Goal: Task Accomplishment & Management: Complete application form

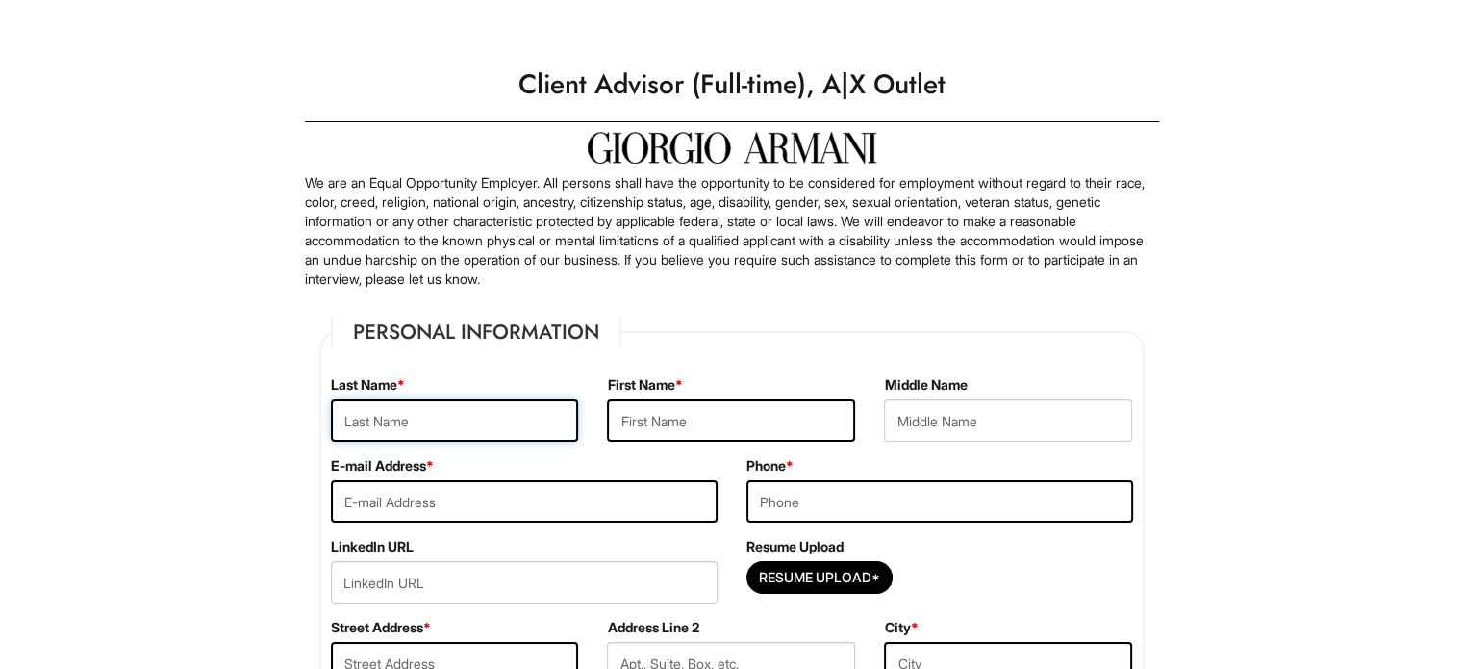
click at [431, 408] on input "text" at bounding box center [455, 420] width 248 height 42
type input "d"
click at [694, 417] on input "text" at bounding box center [731, 420] width 248 height 42
click at [453, 417] on input "Diaz" at bounding box center [455, 420] width 248 height 42
type input "Diaz Arias"
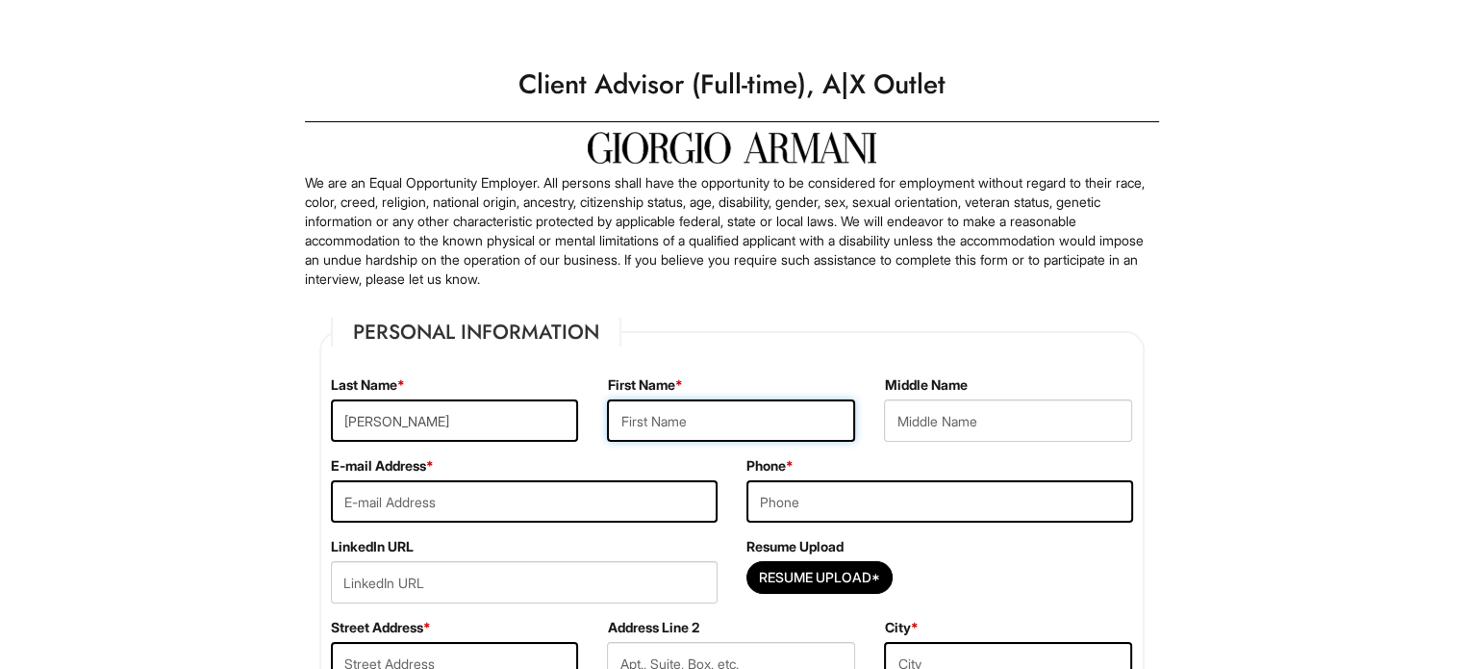
click at [734, 423] on input "text" at bounding box center [731, 420] width 248 height 42
type input "Mey"
click at [516, 496] on input "email" at bounding box center [524, 501] width 387 height 42
type input "meydiazarias79@gmail.com"
click at [880, 507] on input "tel" at bounding box center [939, 501] width 387 height 42
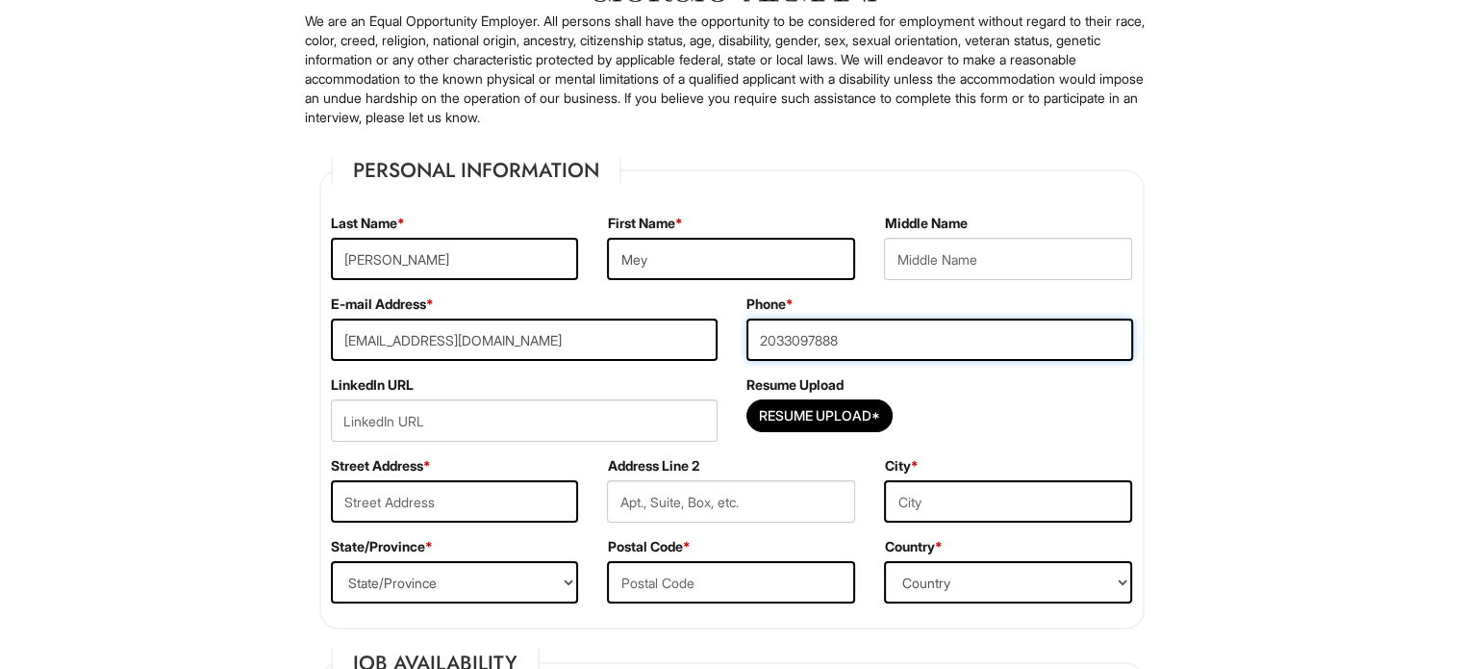
scroll to position [163, 0]
type input "2033097888"
click at [815, 413] on input "Resume Upload*" at bounding box center [819, 414] width 144 height 31
type input "C:\fakepath\Mey_DiazA_Resume.pdf"
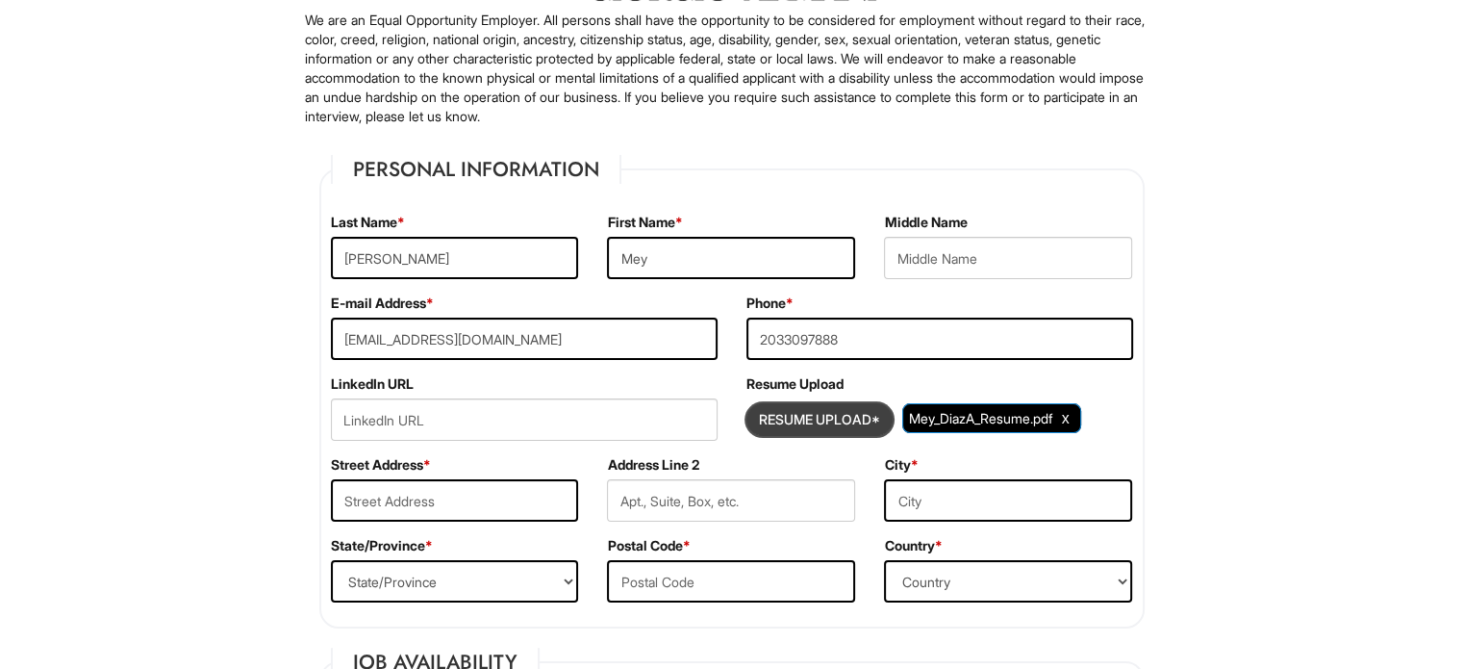
click at [827, 415] on input "Resume Upload*" at bounding box center [819, 419] width 144 height 31
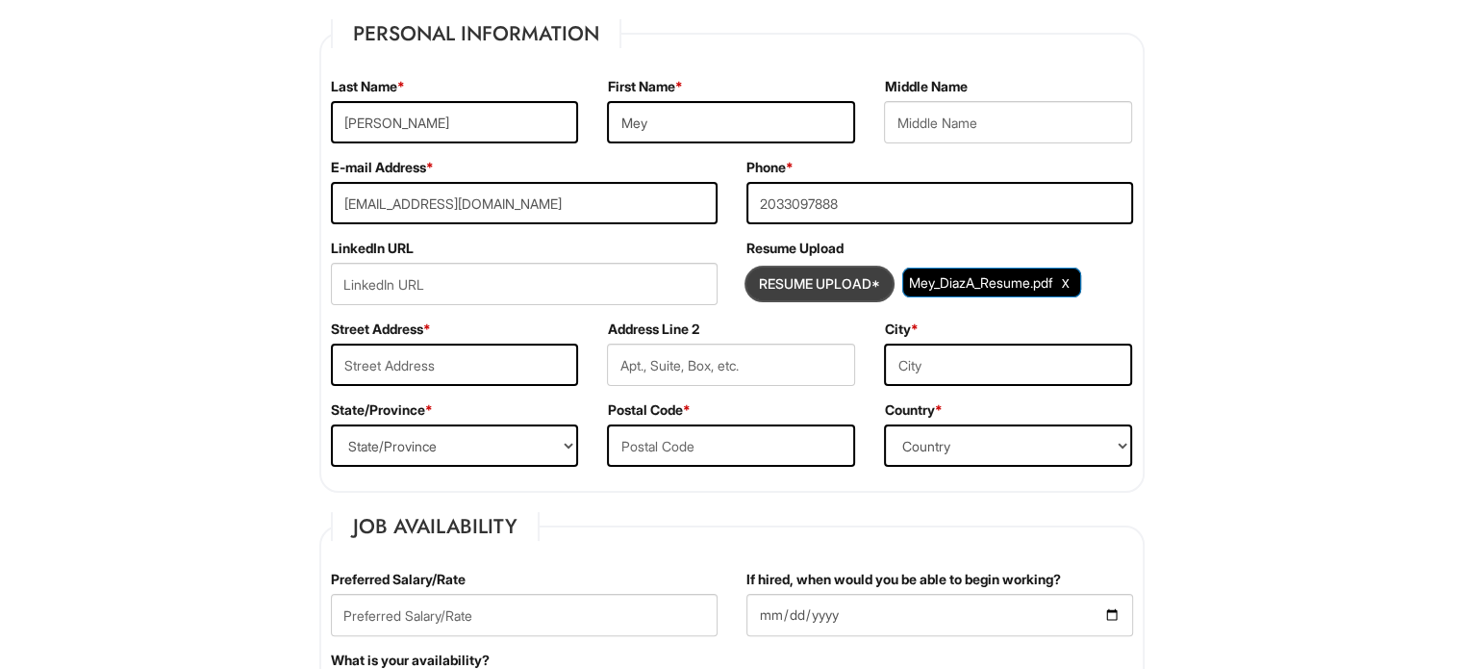
scroll to position [308, 0]
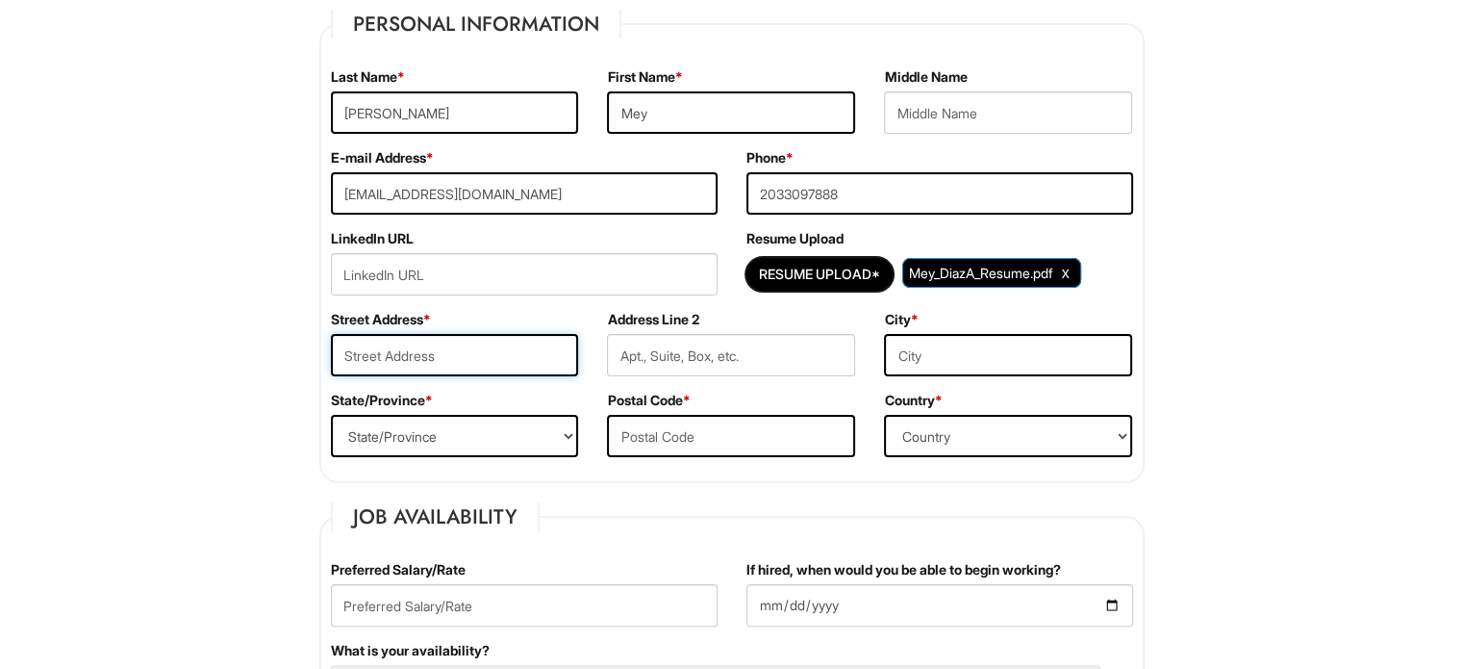
click at [481, 353] on input "text" at bounding box center [455, 355] width 248 height 42
type input "11432 cardiff dr"
type input "orlando"
click at [545, 443] on select "State/Province ALABAMA ALASKA ARIZONA ARKANSAS CALIFORNIA COLORADO CONNECTICUT …" at bounding box center [455, 436] width 248 height 42
select select "FL"
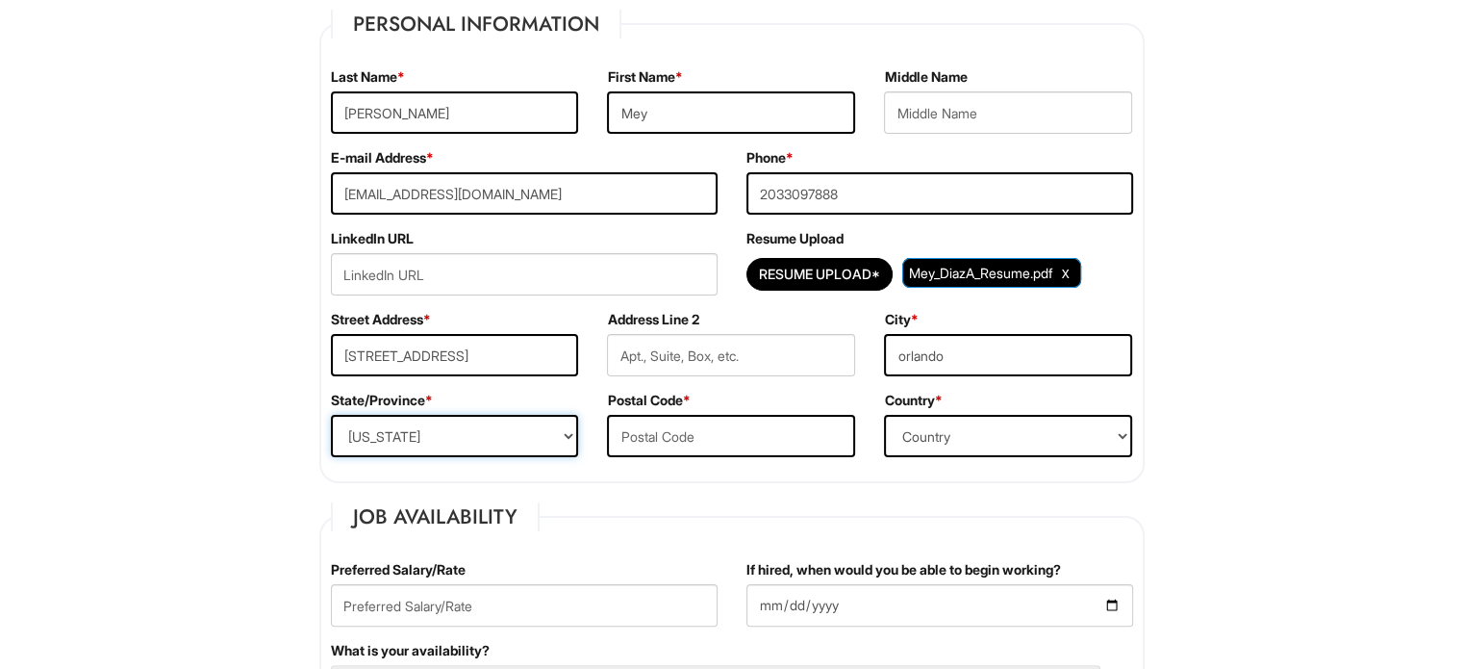
click at [331, 415] on select "State/Province ALABAMA ALASKA ARIZONA ARKANSAS CALIFORNIA COLORADO CONNECTICUT …" at bounding box center [455, 436] width 248 height 42
click at [797, 438] on input "text" at bounding box center [731, 436] width 248 height 42
type input "32837"
click at [1039, 446] on select "Country Afghanistan Albania Algeria American Samoa Andorra Angola Anguilla Anta…" at bounding box center [1008, 436] width 248 height 42
select select "United States of America"
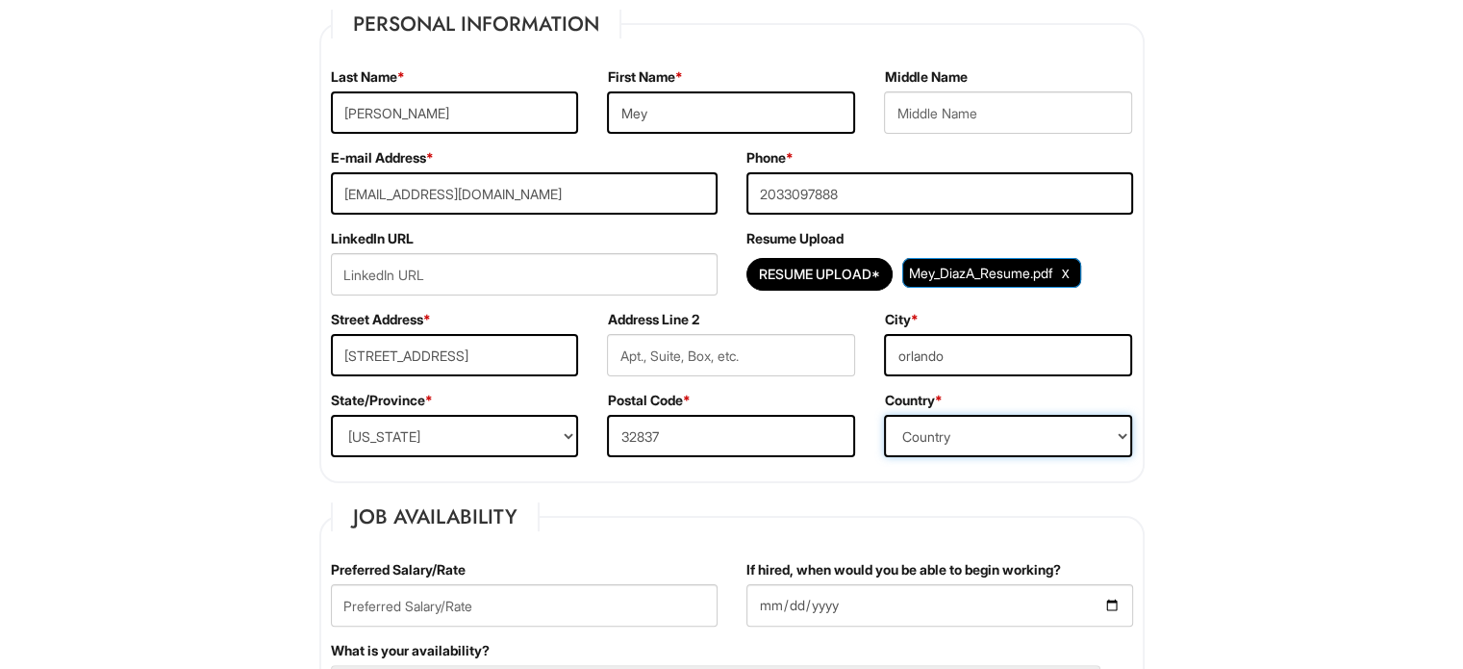
click at [884, 415] on select "Country Afghanistan Albania Algeria American Samoa Andorra Angola Anguilla Anta…" at bounding box center [1008, 436] width 248 height 42
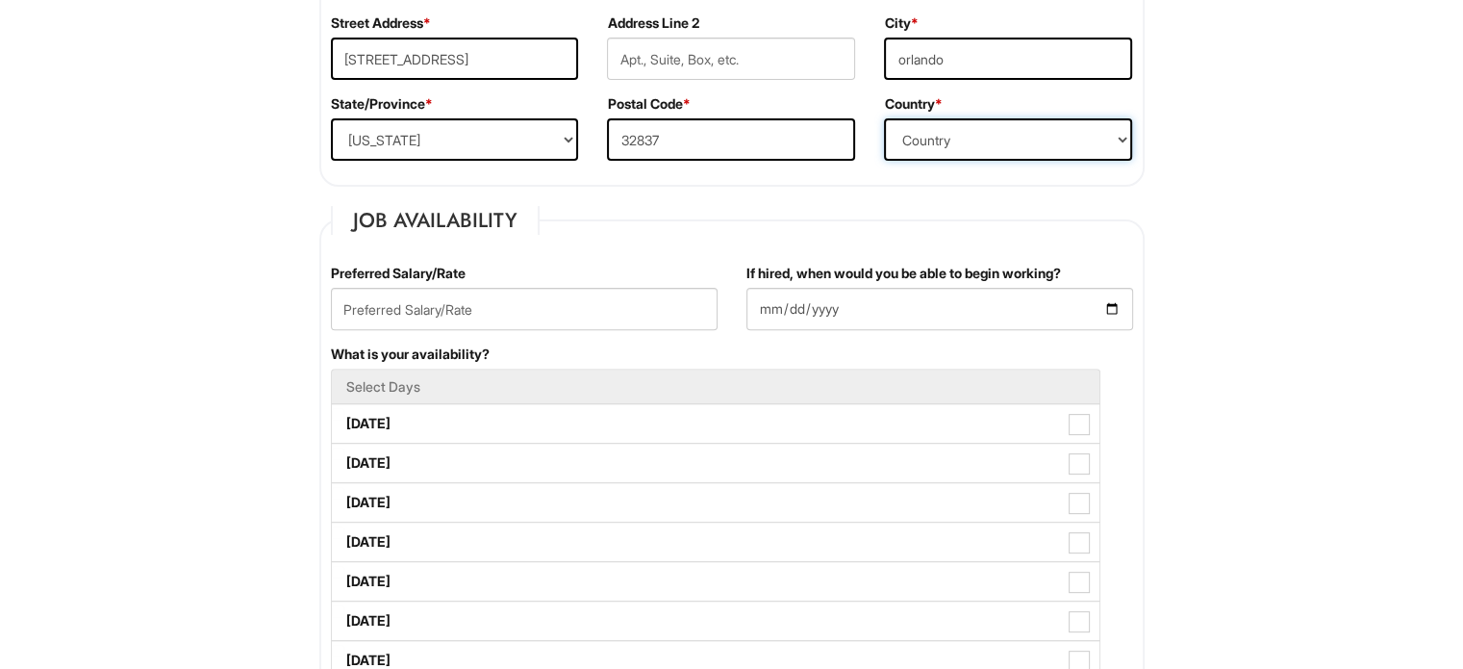
scroll to position [604, 0]
click at [613, 300] on input "text" at bounding box center [524, 309] width 387 height 42
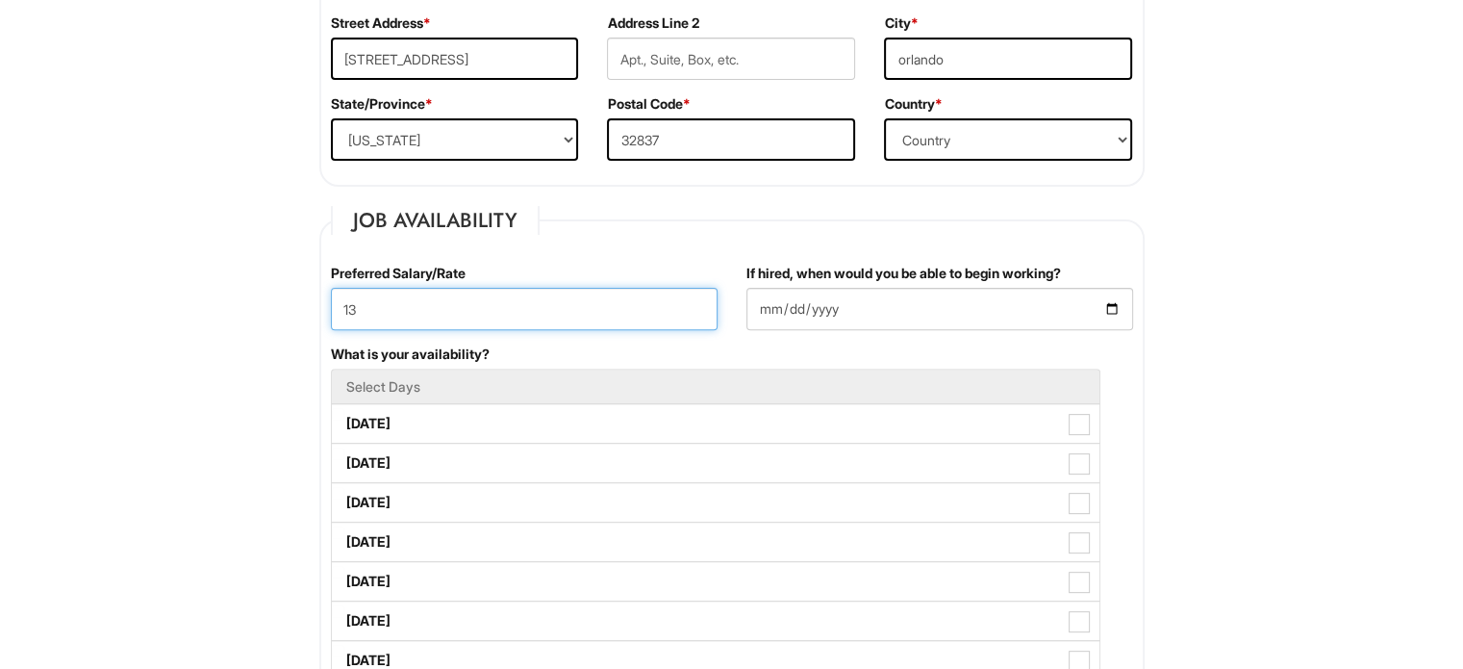
type input "1"
type input "14"
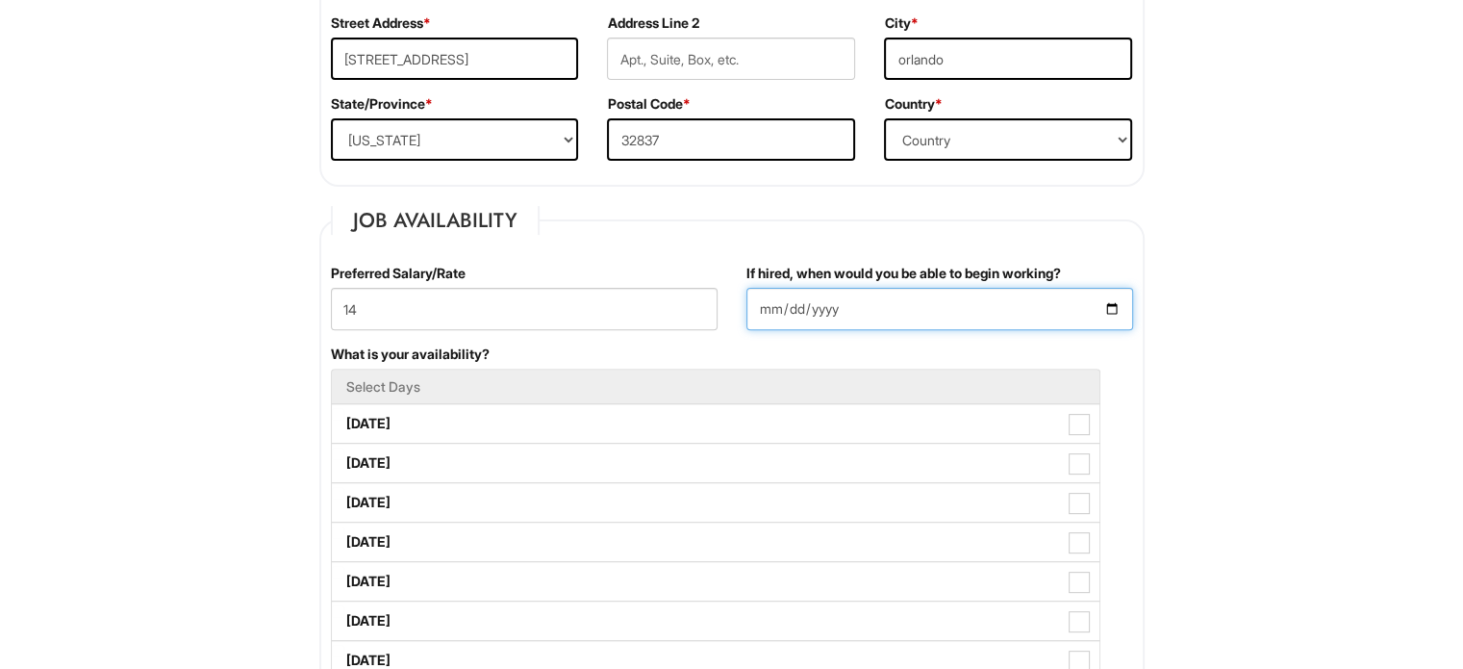
click at [831, 312] on input "If hired, when would you be able to begin working?" at bounding box center [939, 309] width 387 height 42
click at [773, 302] on input "If hired, when would you be able to begin working?" at bounding box center [939, 309] width 387 height 42
type input "2025-09-09"
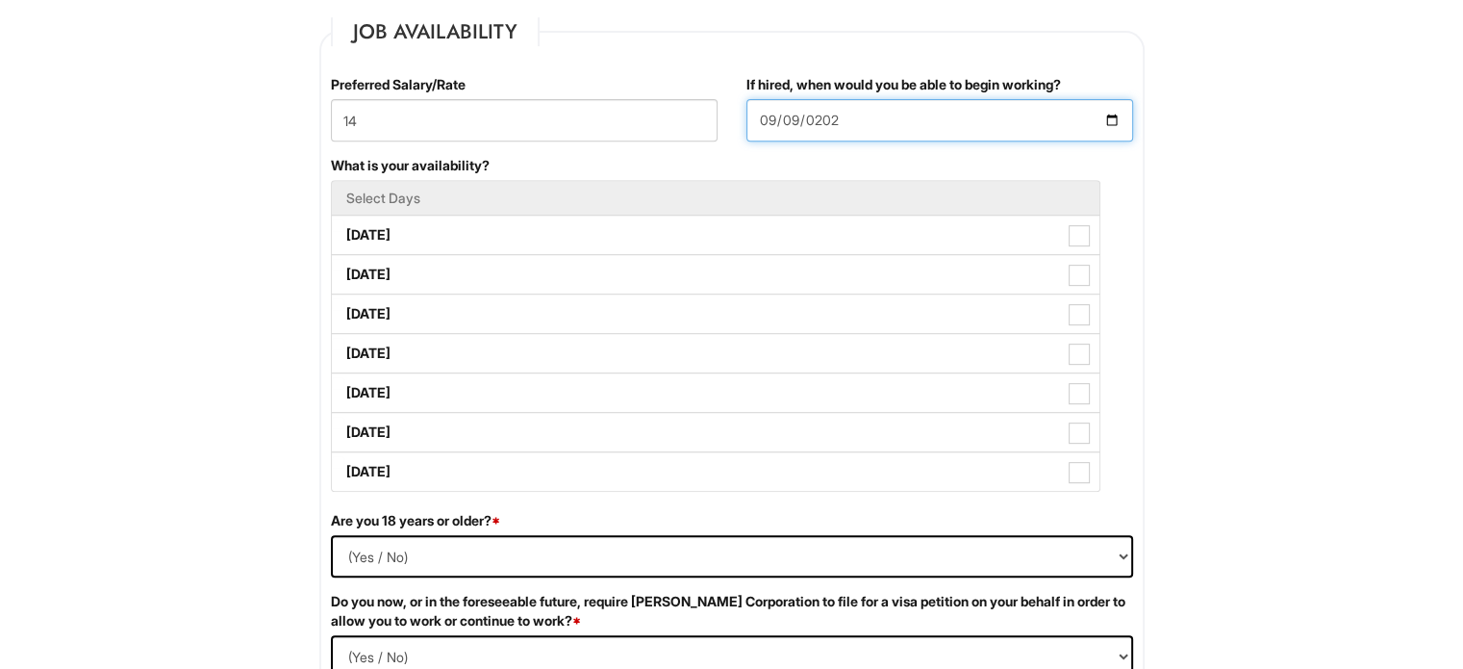
scroll to position [796, 0]
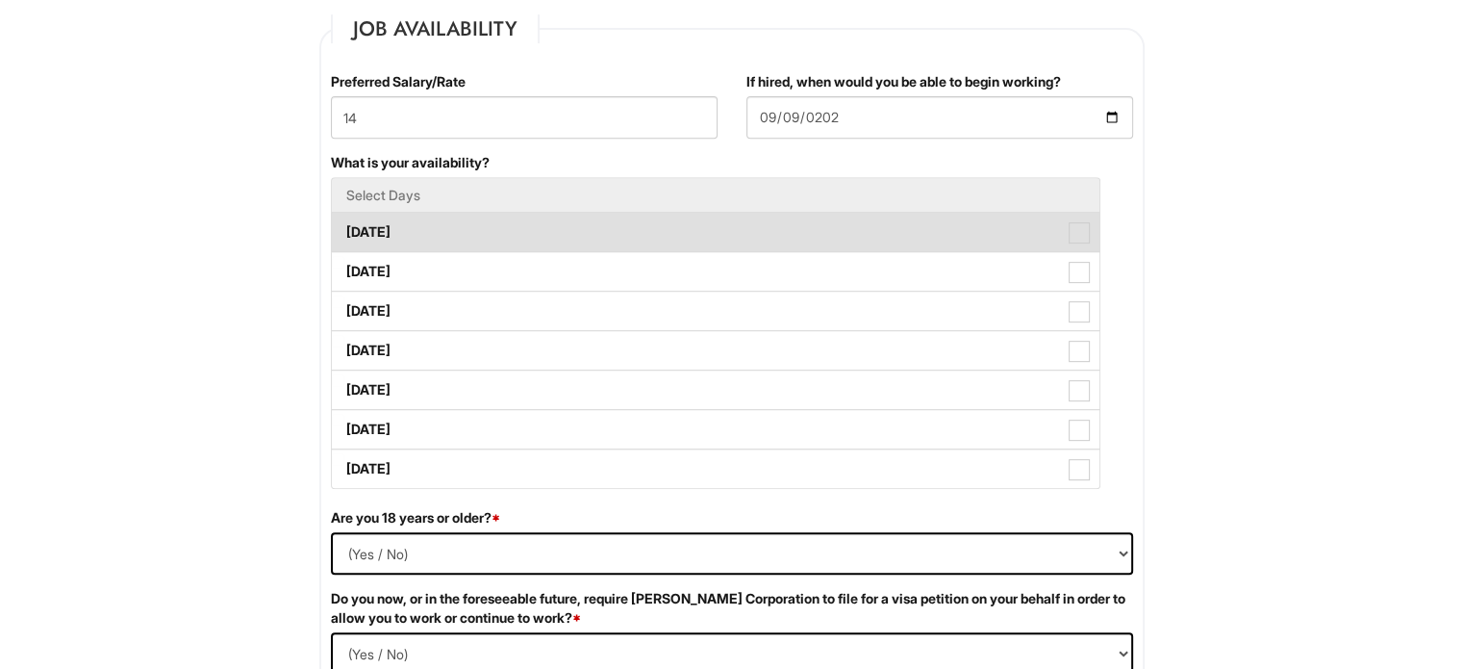
click at [417, 243] on label "Monday" at bounding box center [716, 232] width 768 height 38
click at [344, 229] on Available_Monday "Monday" at bounding box center [338, 222] width 13 height 13
checkbox Available_Monday "true"
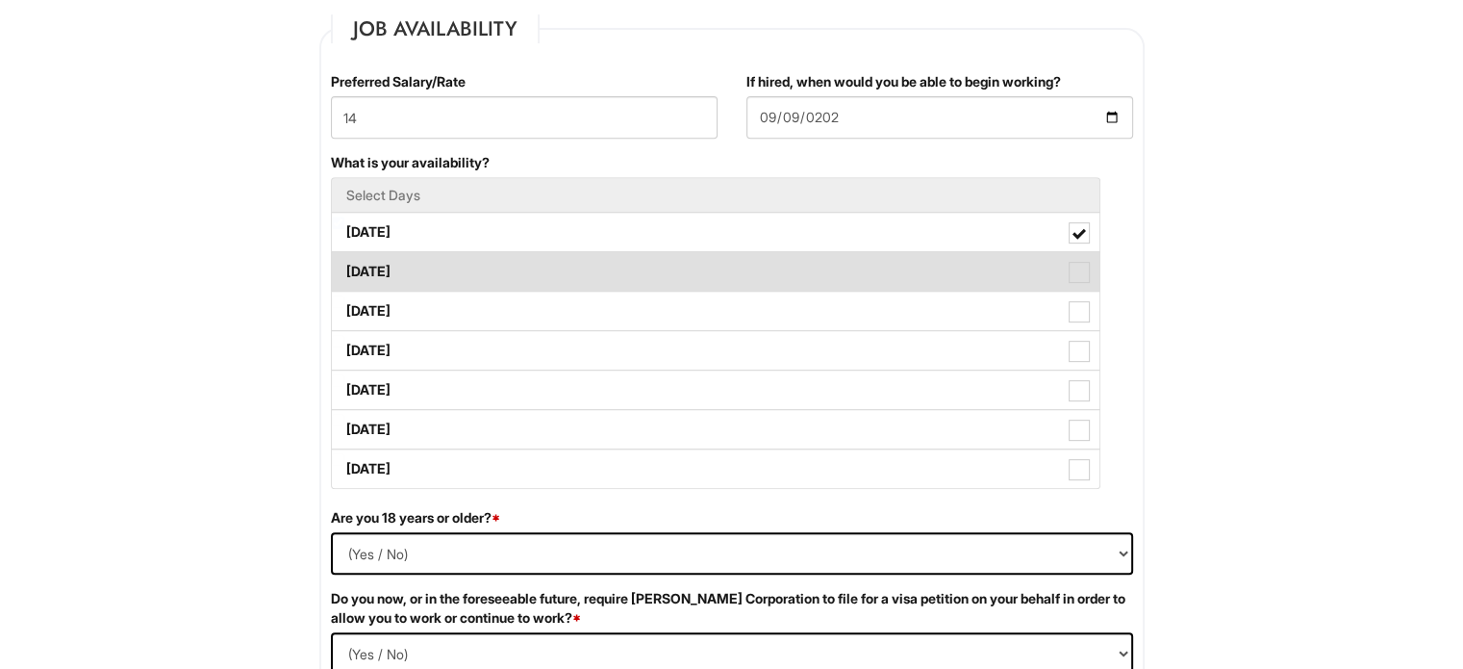
click at [423, 274] on label "Tuesday" at bounding box center [716, 271] width 768 height 38
click at [344, 268] on Available_Tuesday "Tuesday" at bounding box center [338, 262] width 13 height 13
checkbox Available_Tuesday "true"
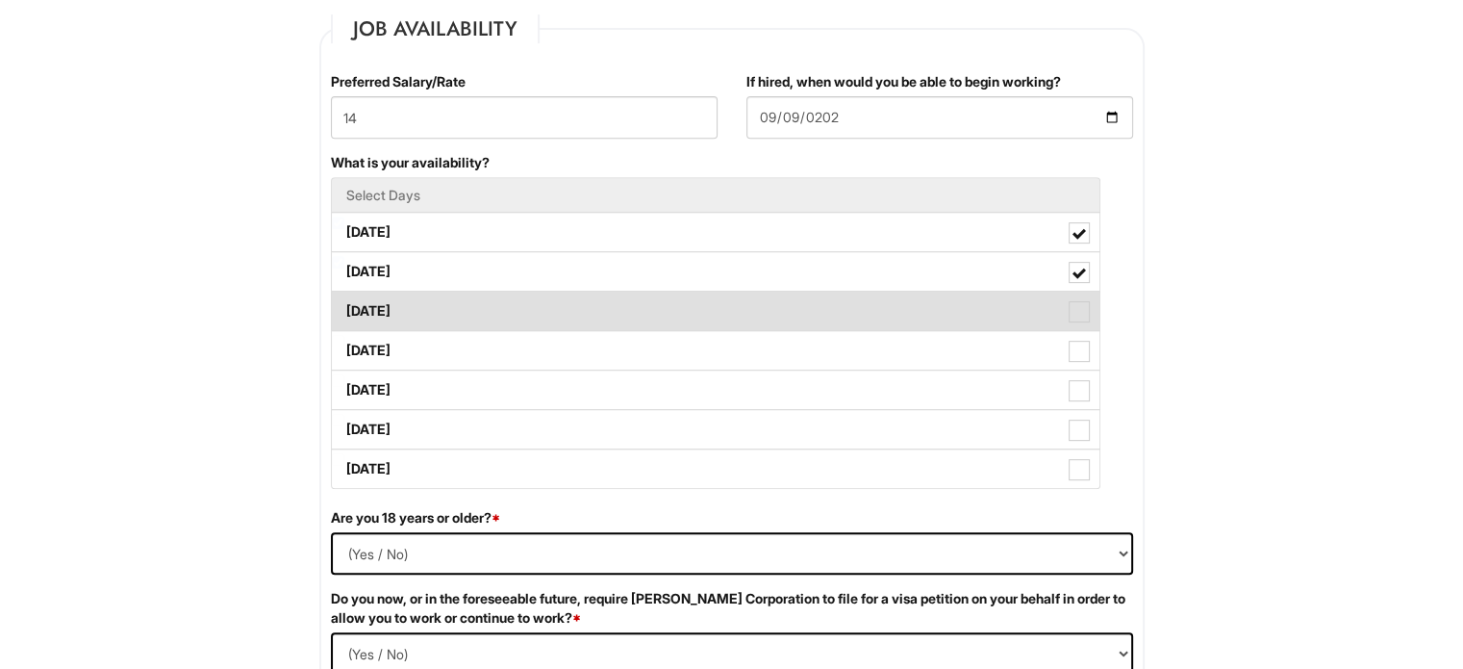
click at [469, 326] on label "Wednesday" at bounding box center [716, 310] width 768 height 38
click at [344, 308] on Available_Wednesday "Wednesday" at bounding box center [338, 301] width 13 height 13
checkbox Available_Wednesday "true"
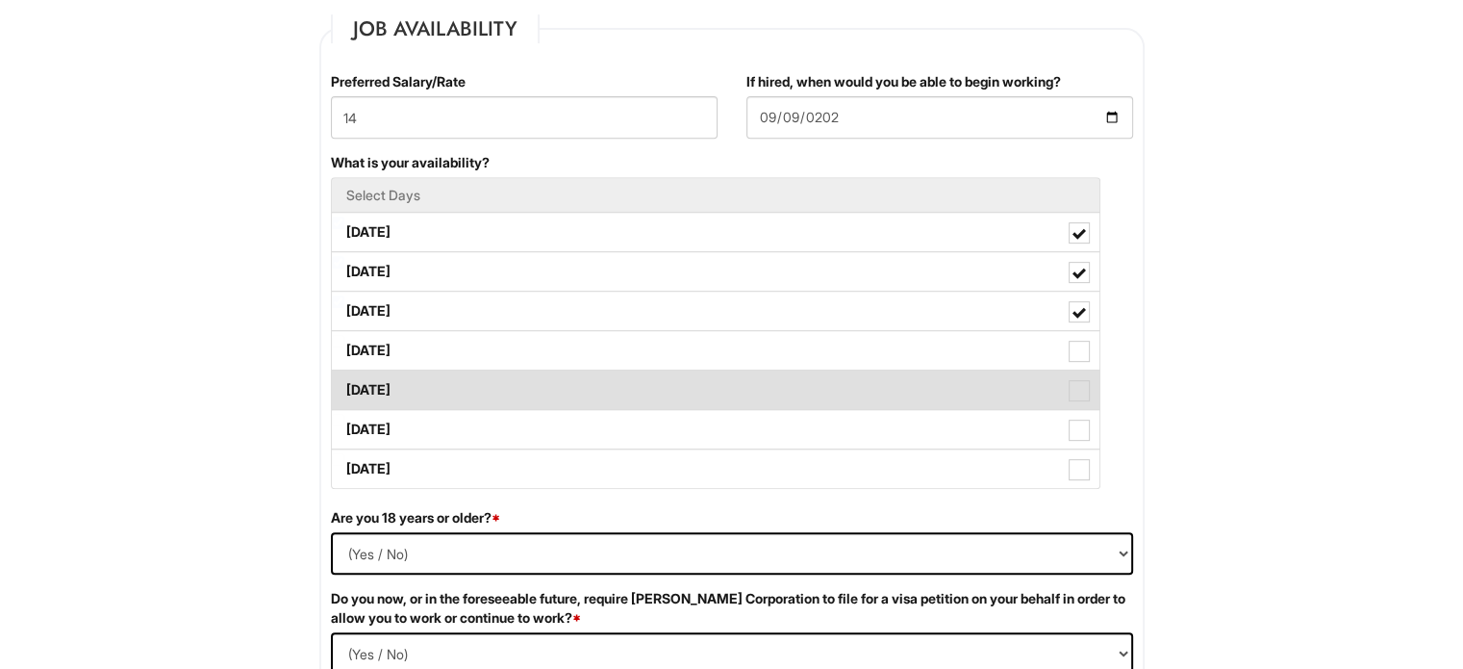
click at [504, 381] on label "Friday" at bounding box center [716, 389] width 768 height 38
click at [344, 381] on Available_Friday "Friday" at bounding box center [338, 380] width 13 height 13
checkbox Available_Friday "true"
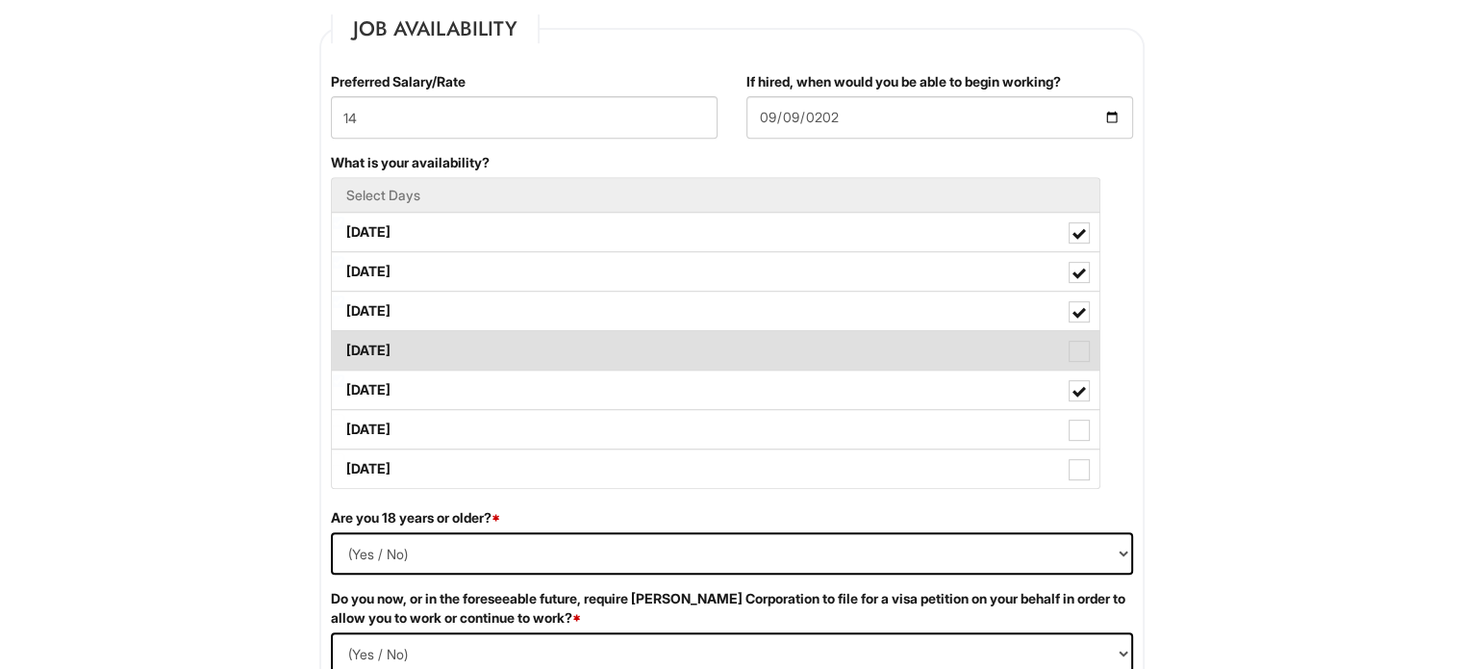
click at [508, 348] on label "Thursday" at bounding box center [716, 350] width 768 height 38
click at [344, 347] on Available_Thursday "Thursday" at bounding box center [338, 341] width 13 height 13
checkbox Available_Thursday "true"
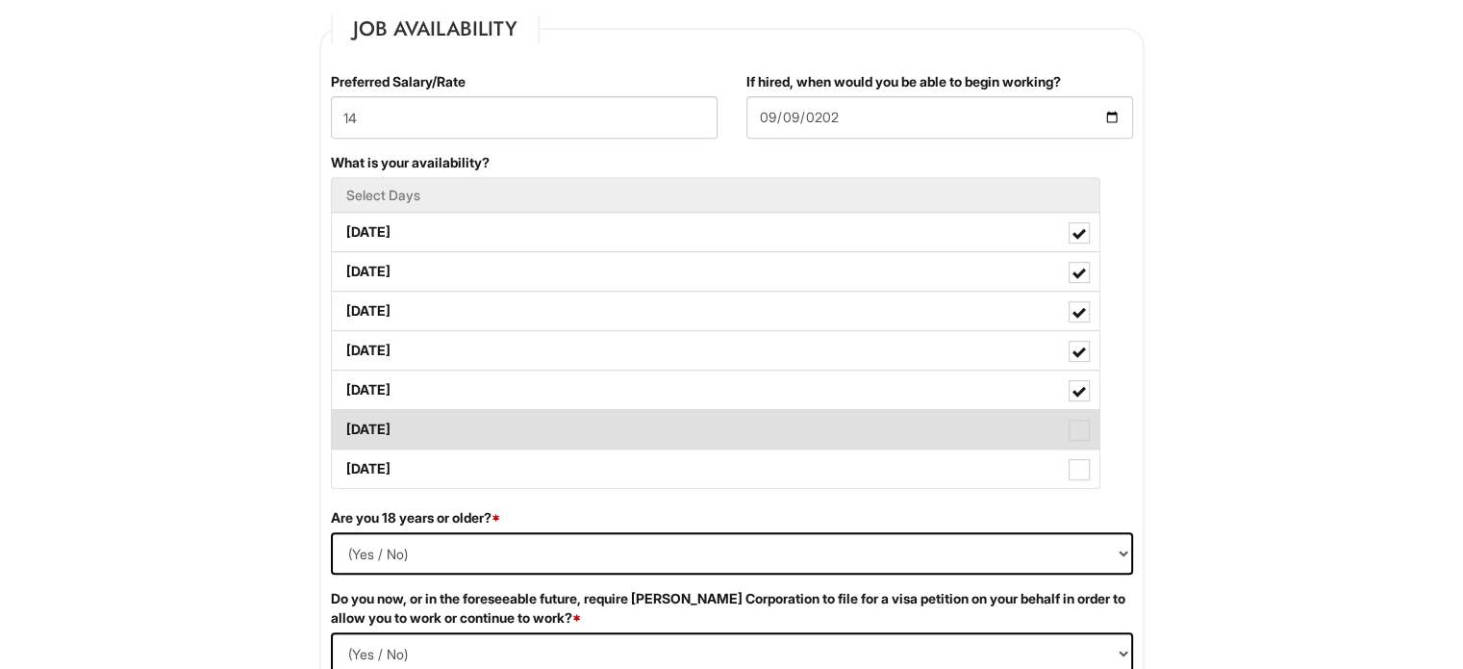
click at [689, 424] on label "Saturday" at bounding box center [716, 429] width 768 height 38
click at [344, 424] on Available_Saturday "Saturday" at bounding box center [338, 420] width 13 height 13
checkbox Available_Saturday "true"
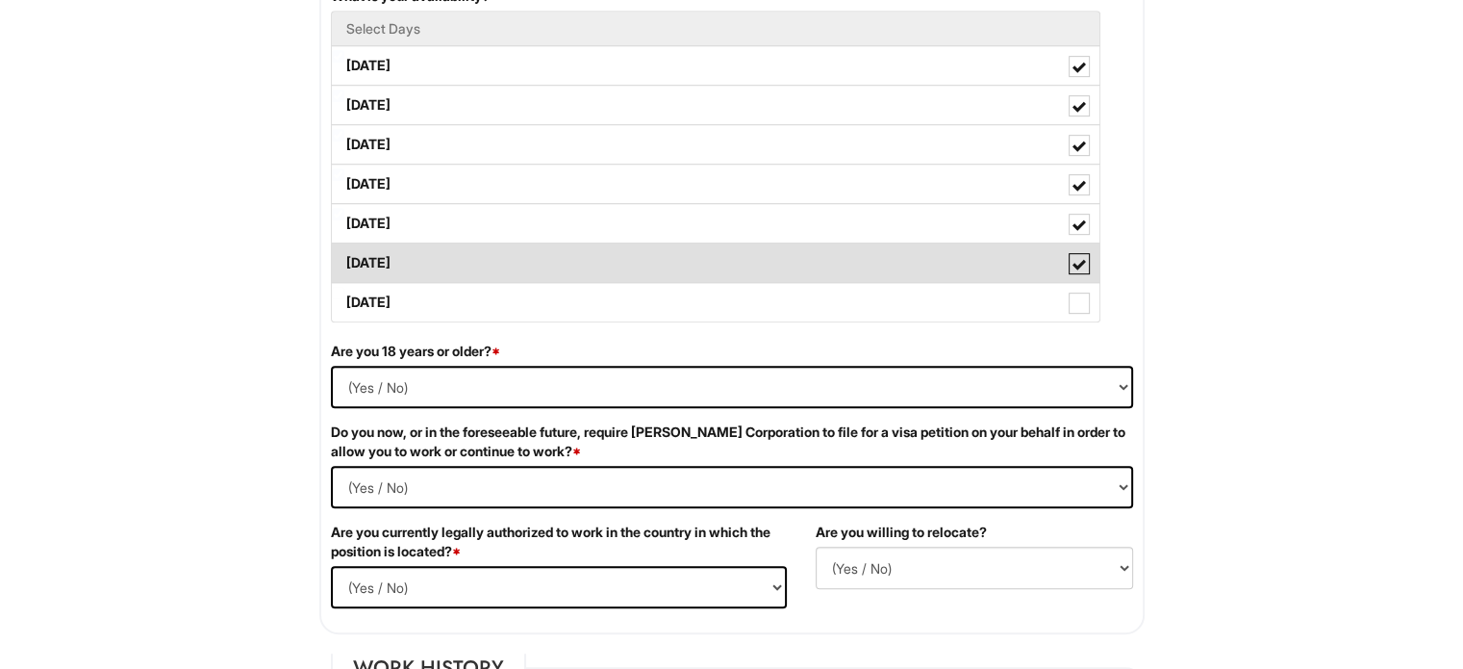
scroll to position [1027, 0]
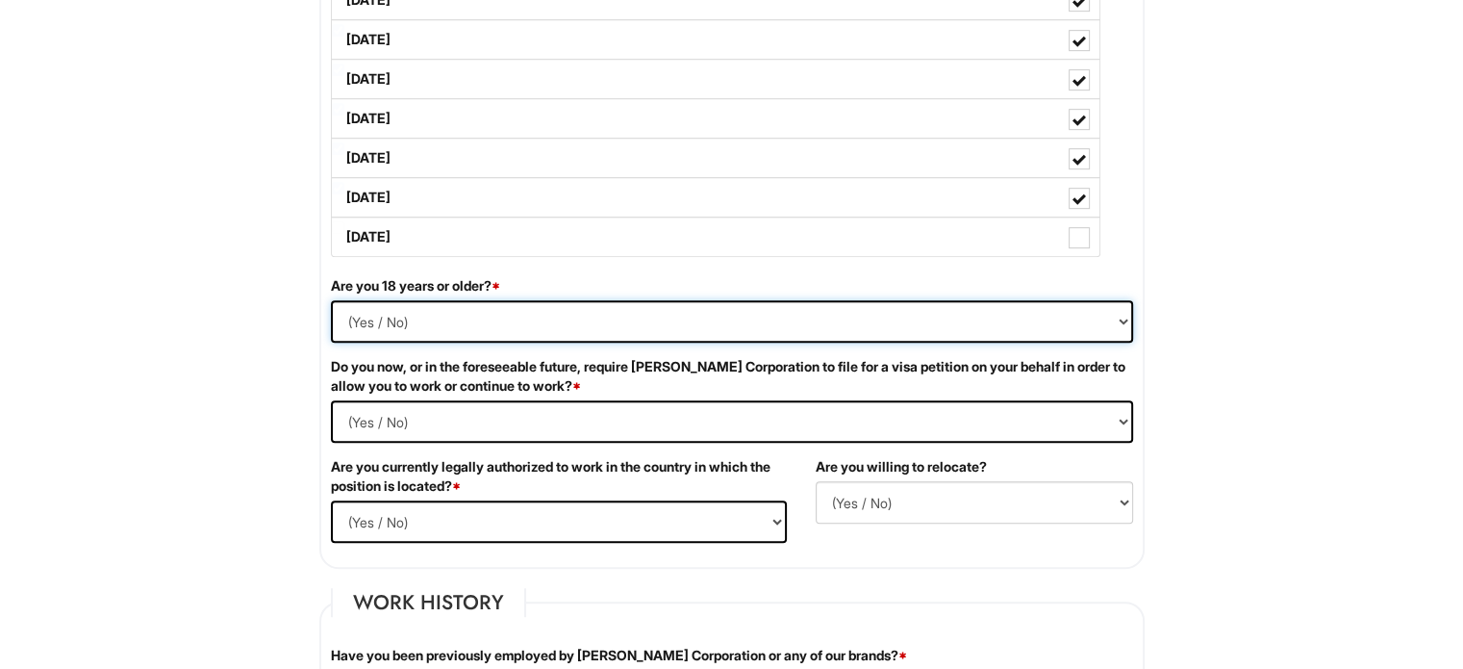
click at [455, 324] on select "(Yes / No) Yes No" at bounding box center [732, 321] width 802 height 42
select select "Yes"
click at [331, 300] on select "(Yes / No) Yes No" at bounding box center [732, 321] width 802 height 42
click at [455, 411] on Required "(Yes / No) Yes No" at bounding box center [732, 421] width 802 height 42
select Required "No"
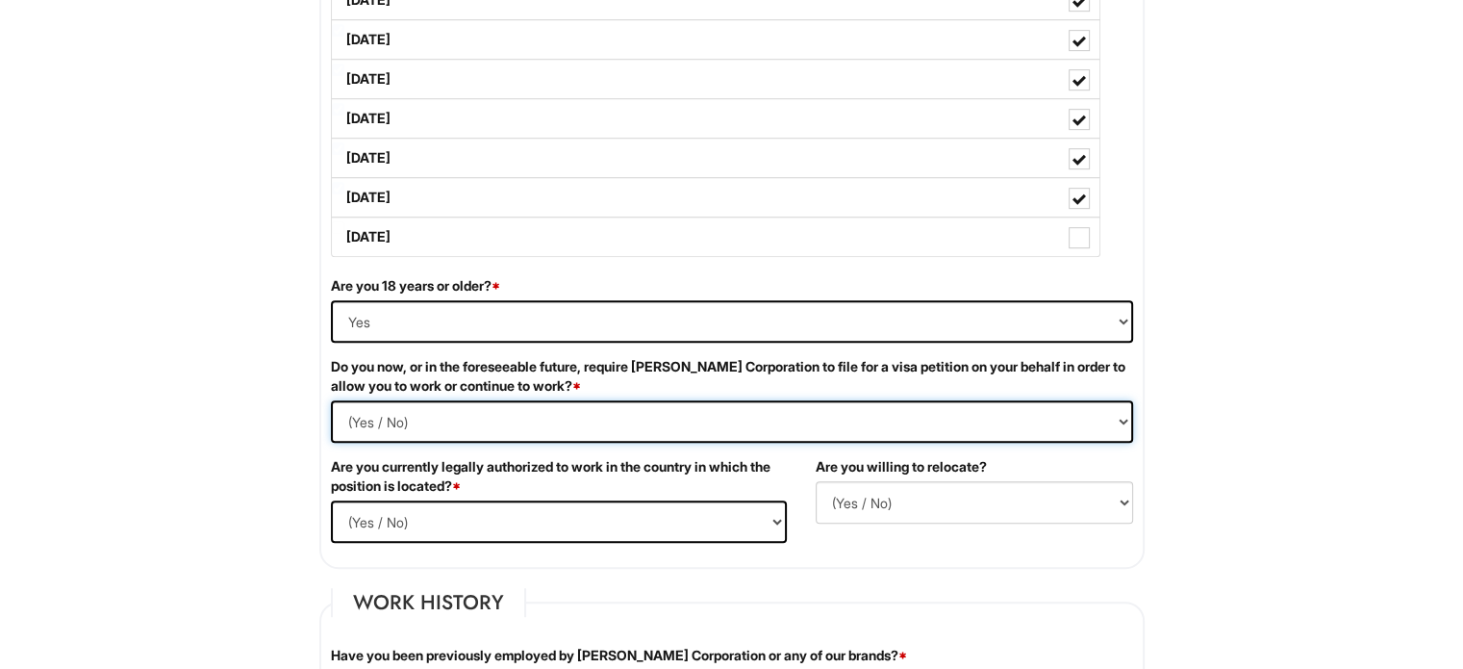
click at [331, 400] on Required "(Yes / No) Yes No" at bounding box center [732, 421] width 802 height 42
drag, startPoint x: 442, startPoint y: 508, endPoint x: 350, endPoint y: 509, distance: 91.4
click at [350, 509] on select "(Yes / No) Yes No" at bounding box center [559, 521] width 456 height 42
select select "Yes"
click at [331, 500] on select "(Yes / No) Yes No" at bounding box center [559, 521] width 456 height 42
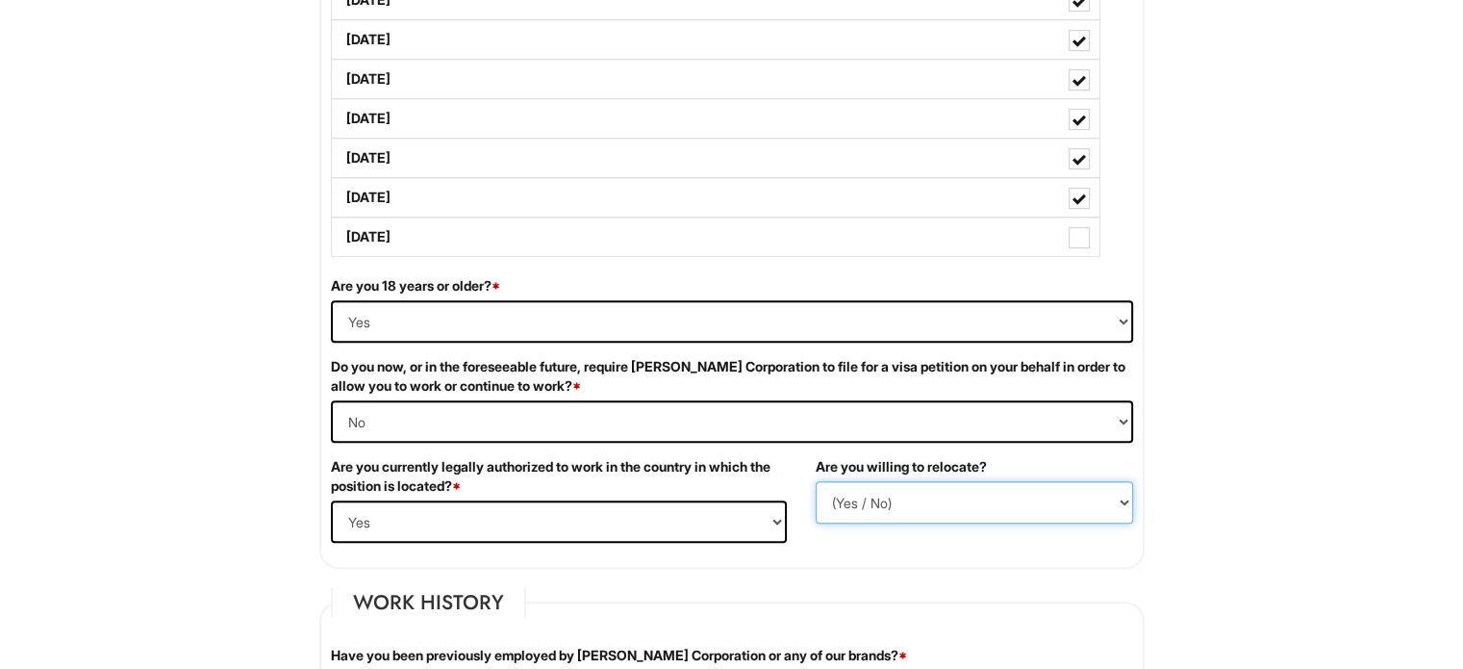
click at [903, 501] on select "(Yes / No) No Yes" at bounding box center [974, 502] width 317 height 42
select select "N"
click at [816, 481] on select "(Yes / No) No Yes" at bounding box center [974, 502] width 317 height 42
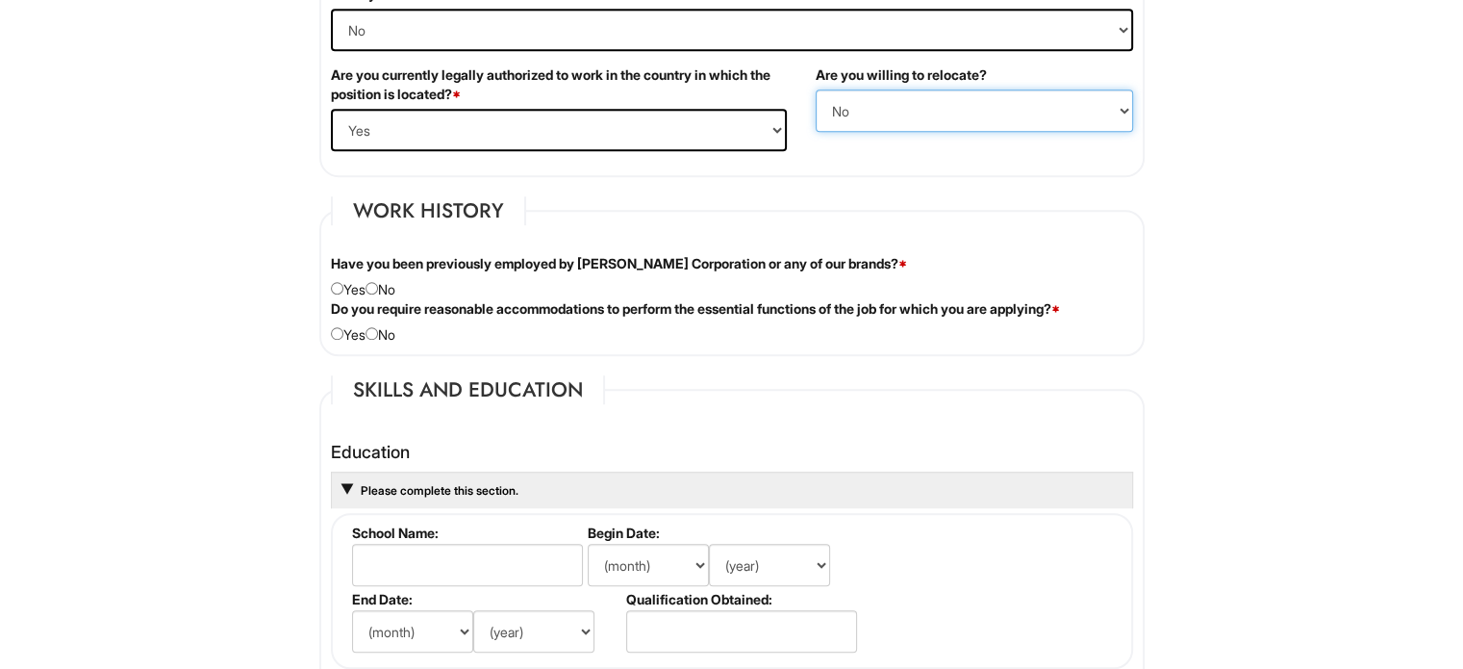
scroll to position [1420, 0]
click at [375, 283] on input "radio" at bounding box center [372, 287] width 13 height 13
radio input "true"
click at [378, 326] on input "radio" at bounding box center [372, 332] width 13 height 13
radio input "true"
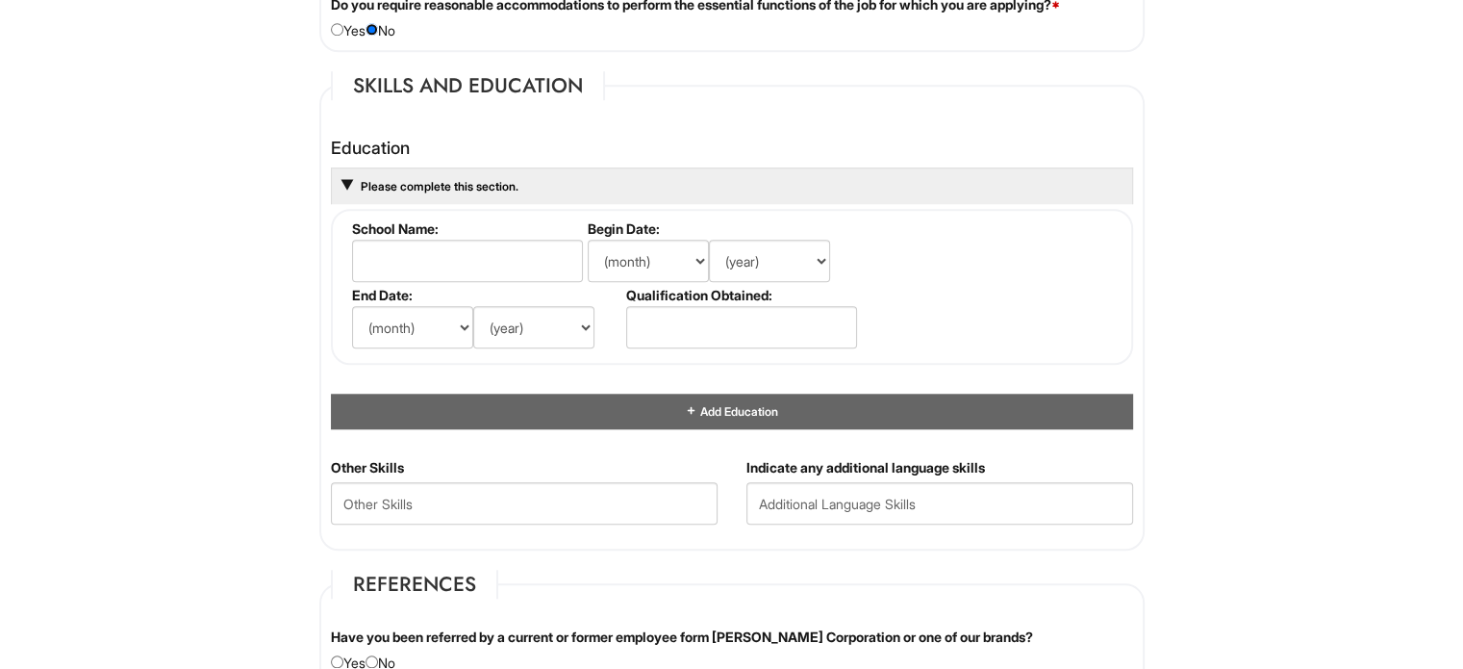
scroll to position [1741, 0]
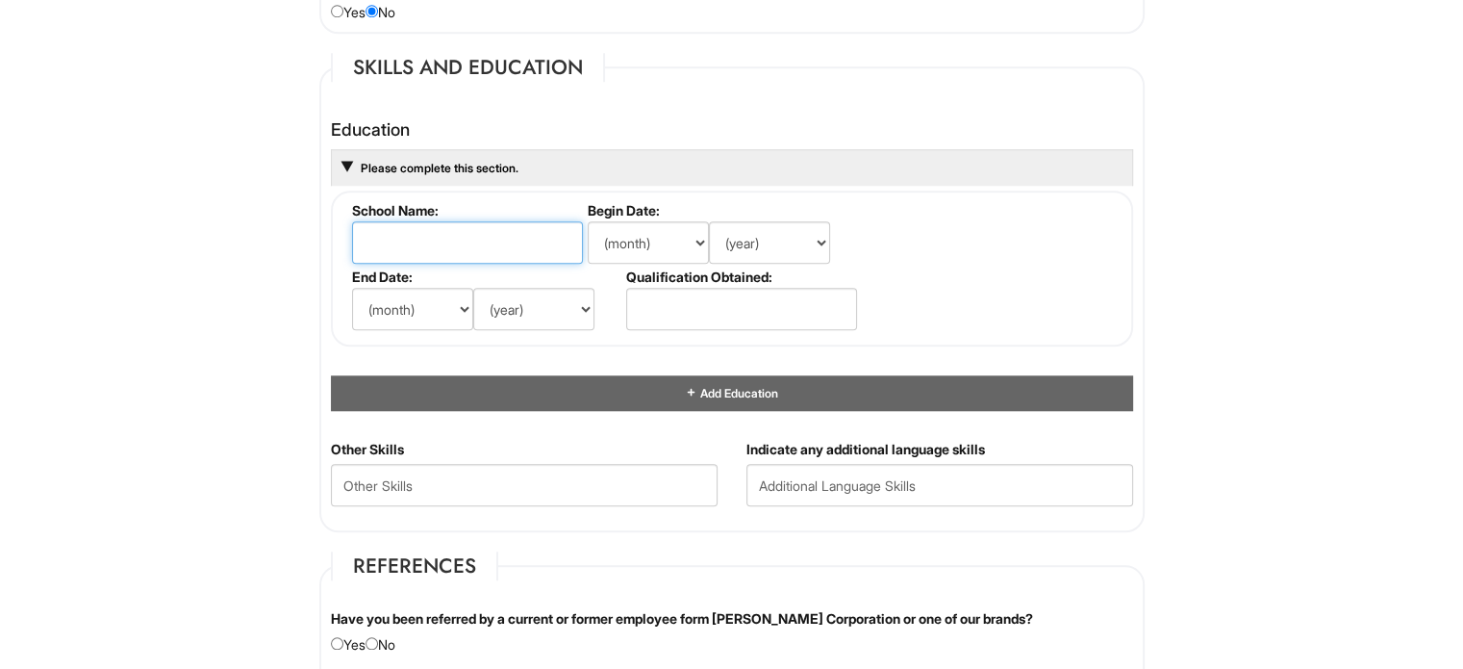
click at [495, 238] on input "text" at bounding box center [467, 242] width 231 height 42
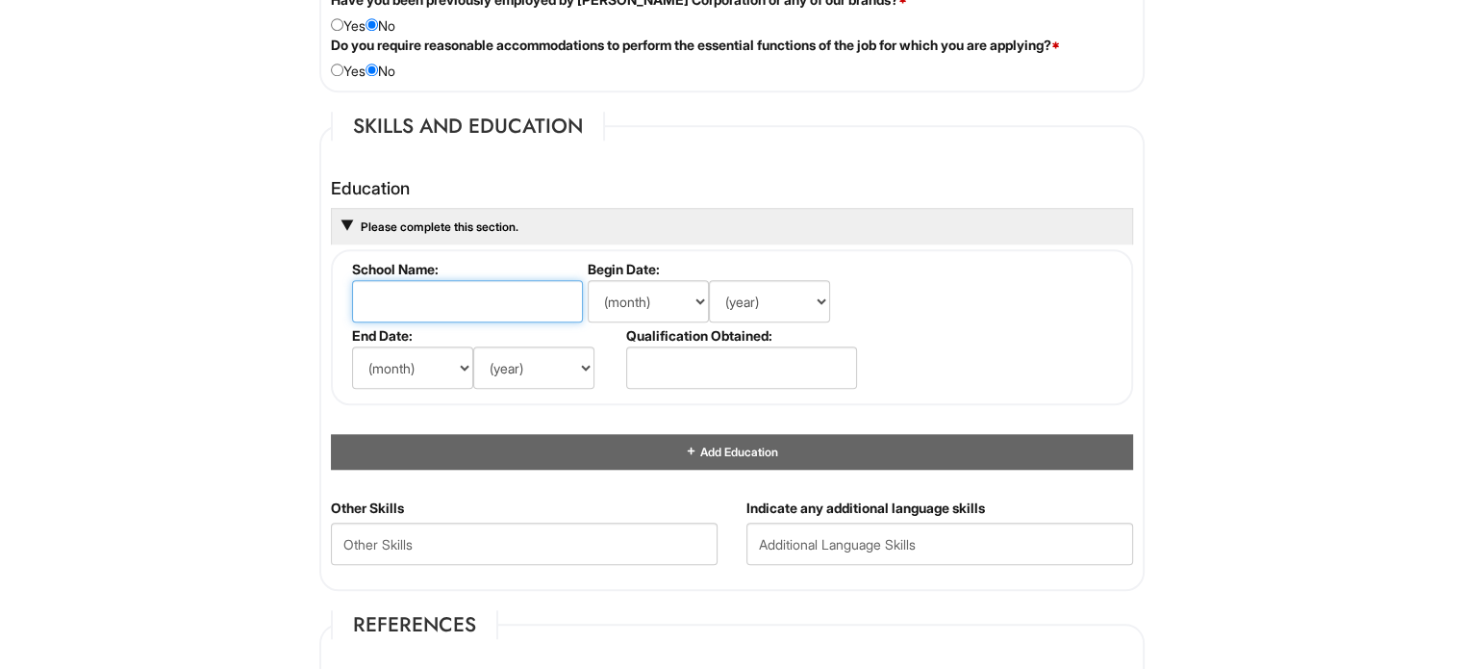
scroll to position [1695, 0]
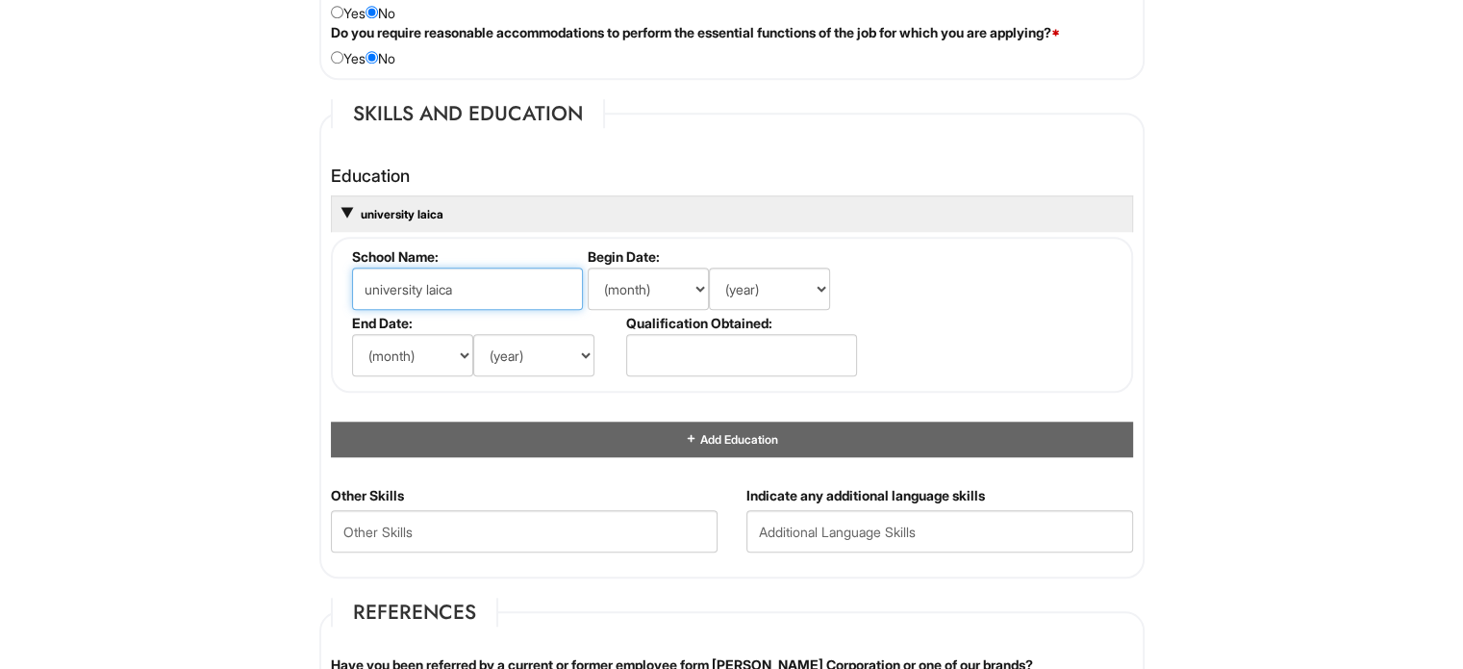
type input "university laica"
click at [666, 301] on select "(month) Jan Feb Mar Apr May Jun Jul Aug Sep Oct Nov Dec" at bounding box center [648, 288] width 121 height 42
select select "2"
click at [588, 267] on select "(month) Jan Feb Mar Apr May Jun Jul Aug Sep Oct Nov Dec" at bounding box center [648, 288] width 121 height 42
click at [789, 288] on select "(year) 2029 2028 2027 2026 2025 2024 2023 2022 2021 2020 2019 2018 2017 2016 20…" at bounding box center [769, 288] width 121 height 42
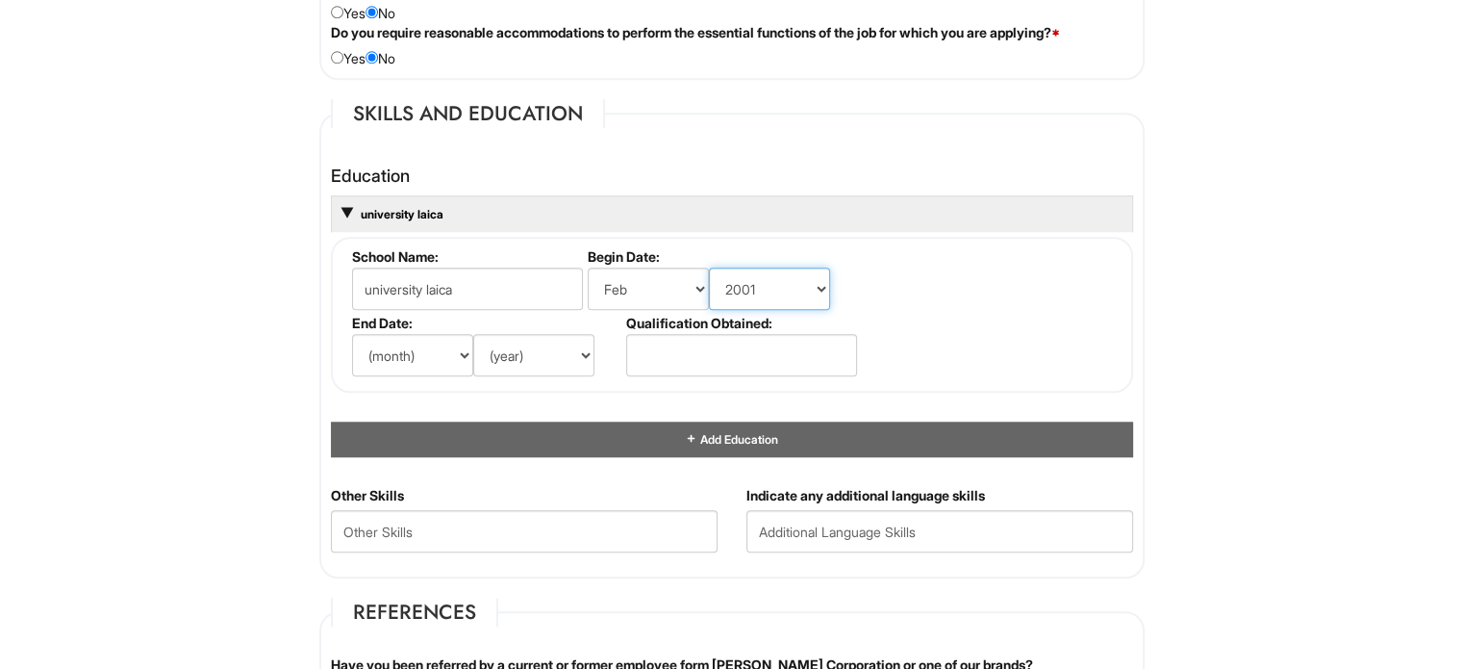
click at [709, 267] on select "(year) 2029 2028 2027 2026 2025 2024 2023 2022 2021 2020 2019 2018 2017 2016 20…" at bounding box center [769, 288] width 121 height 42
click at [435, 346] on select "(month) Jan Feb Mar Apr May Jun Jul Aug Sep Oct Nov Dec" at bounding box center [412, 355] width 121 height 42
click at [808, 284] on select "(year) 2029 2028 2027 2026 2025 2024 2023 2022 2021 2020 2019 2018 2017 2016 20…" at bounding box center [769, 288] width 121 height 42
select select "1997"
click at [709, 267] on select "(year) 2029 2028 2027 2026 2025 2024 2023 2022 2021 2020 2019 2018 2017 2016 20…" at bounding box center [769, 288] width 121 height 42
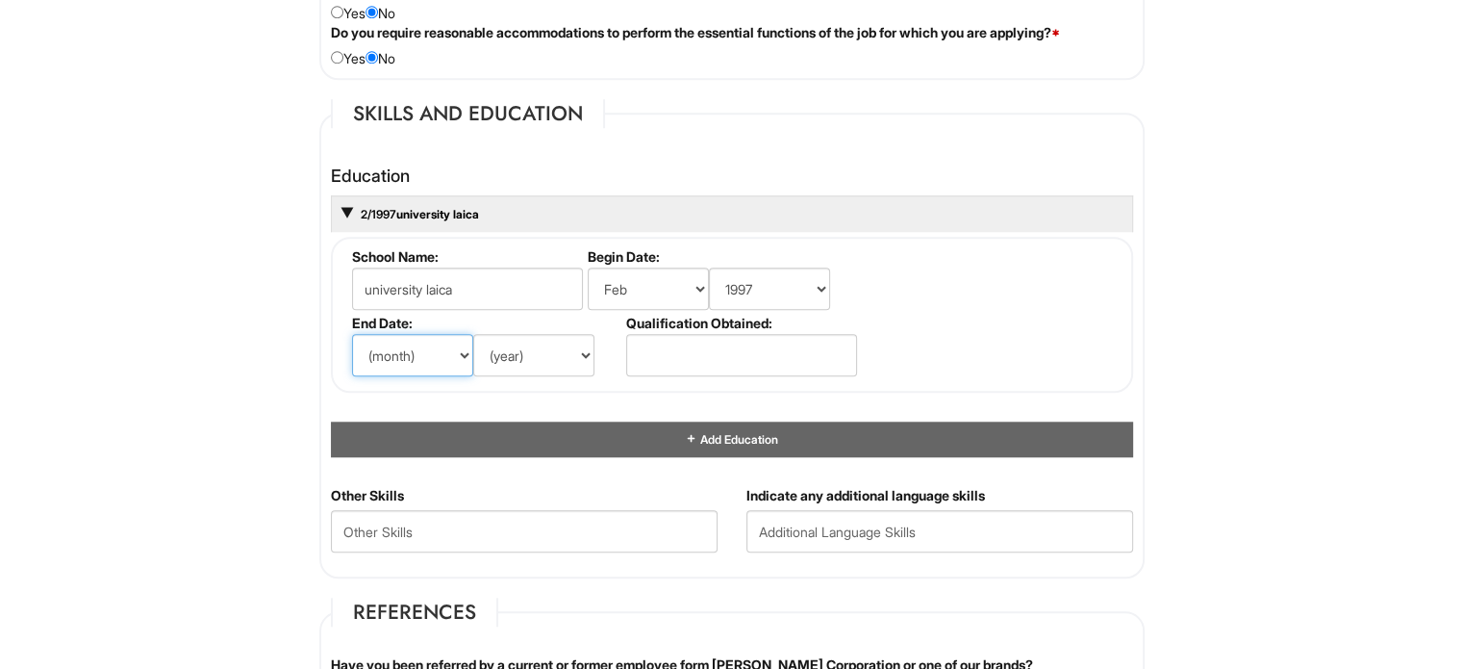
click at [451, 363] on select "(month) Jan Feb Mar Apr May Jun Jul Aug Sep Oct Nov Dec" at bounding box center [412, 355] width 121 height 42
select select "2"
click at [352, 334] on select "(month) Jan Feb Mar Apr May Jun Jul Aug Sep Oct Nov Dec" at bounding box center [412, 355] width 121 height 42
click at [543, 346] on select "(year) 2029 2028 2027 2026 2025 2024 2023 2022 2021 2020 2019 2018 2017 2016 20…" at bounding box center [533, 355] width 121 height 42
select select "2001"
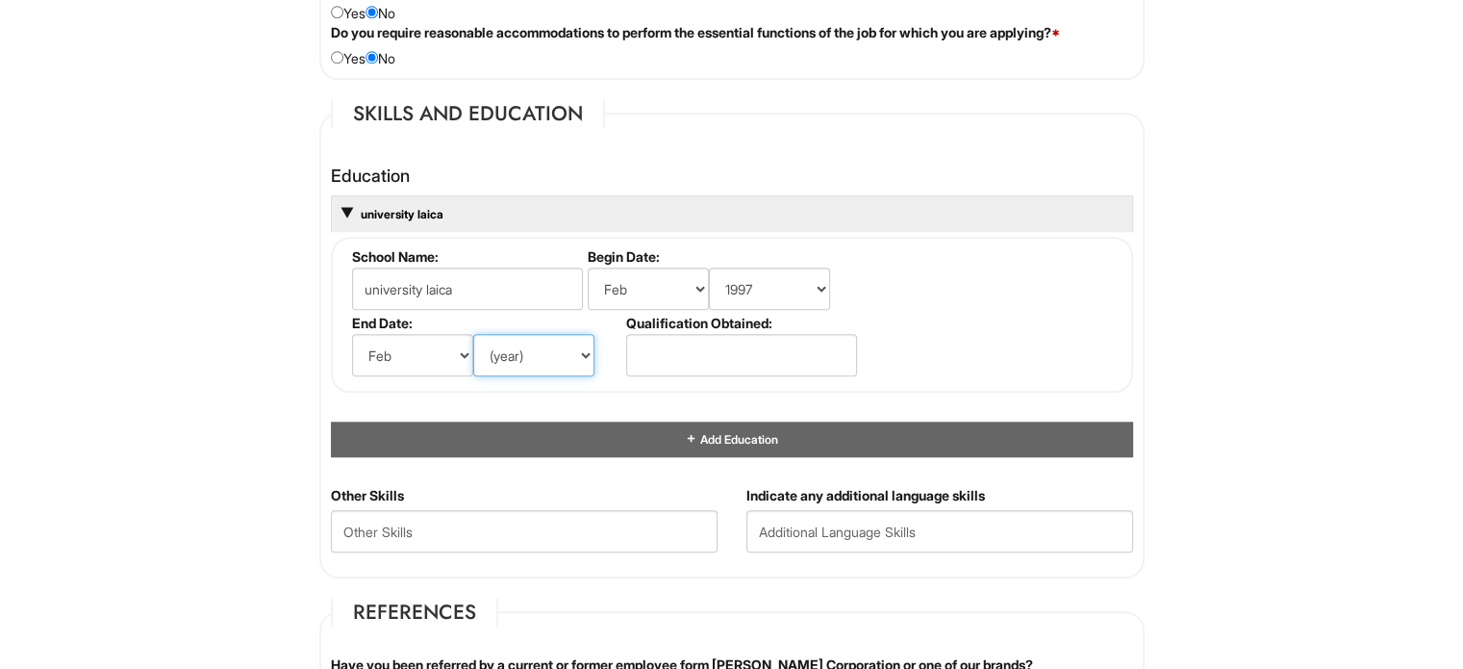
click at [473, 334] on select "(year) 2029 2028 2027 2026 2025 2024 2023 2022 2021 2020 2019 2018 2017 2016 20…" at bounding box center [533, 355] width 121 height 42
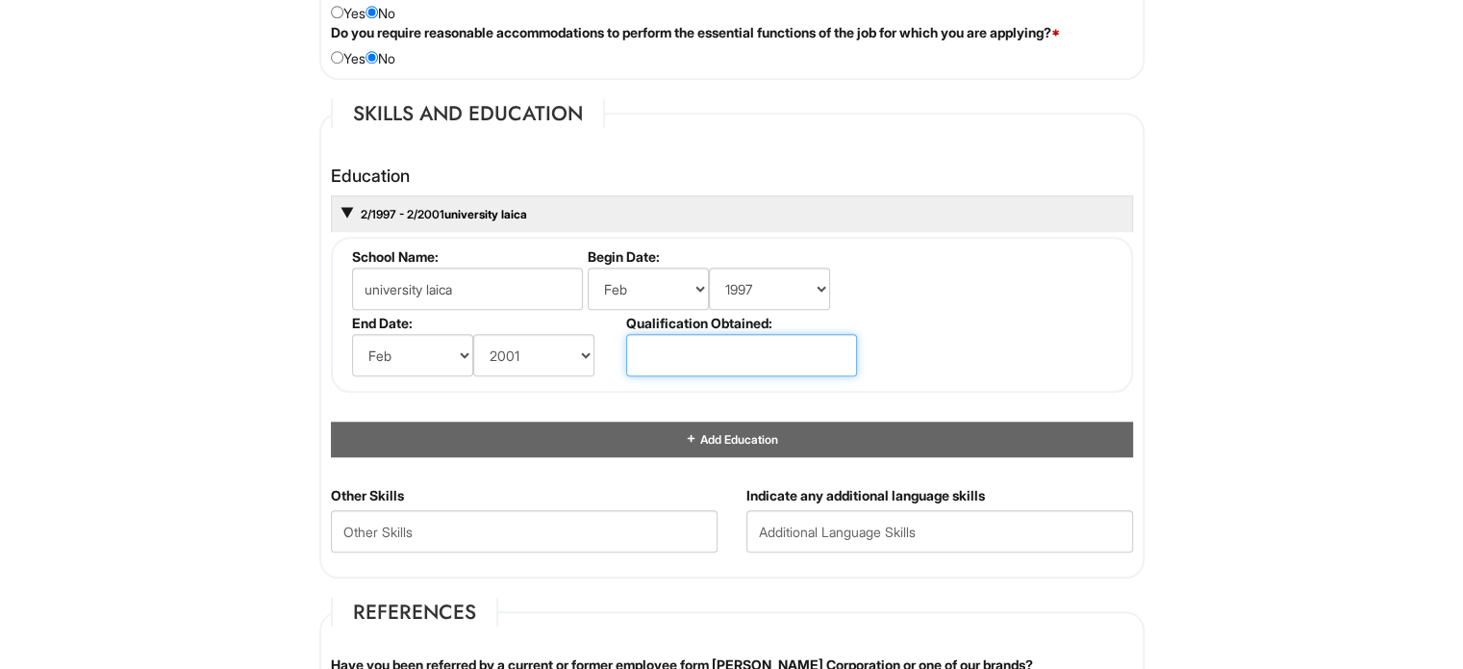
click at [685, 343] on input "text" at bounding box center [741, 355] width 231 height 42
type input "m"
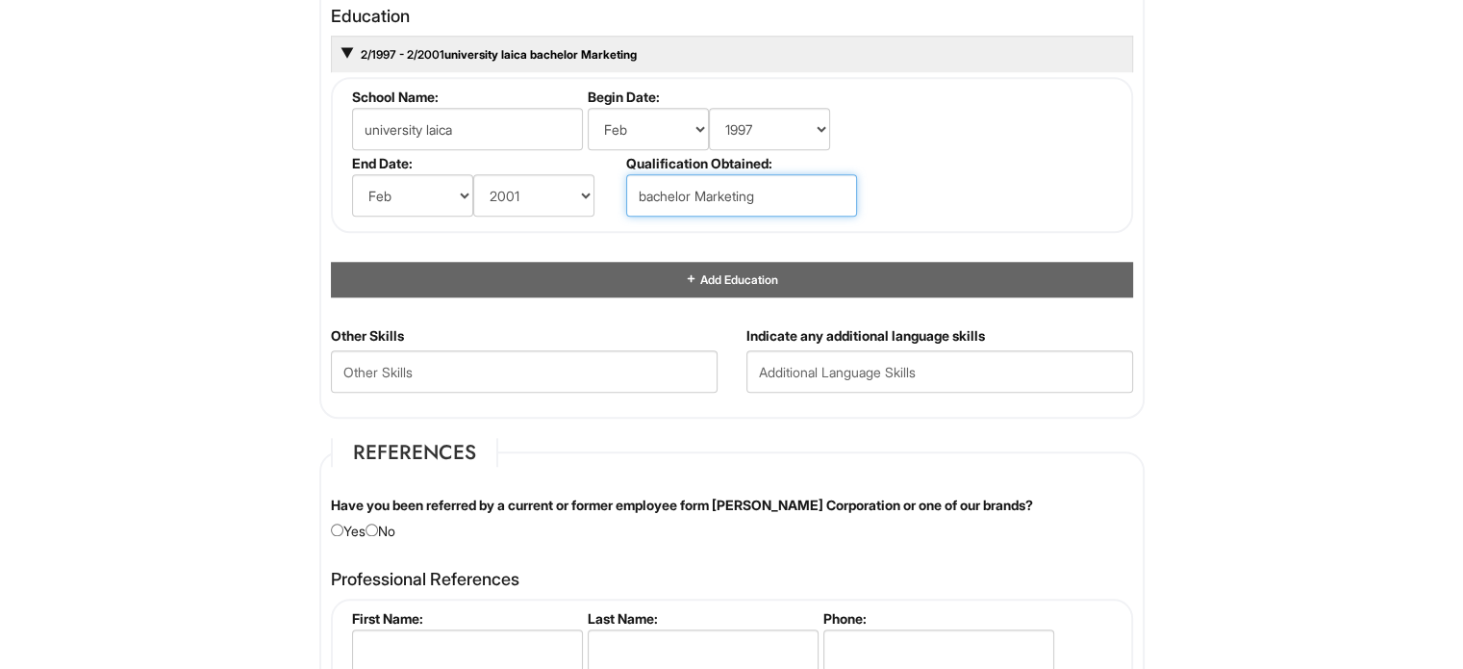
scroll to position [1877, 0]
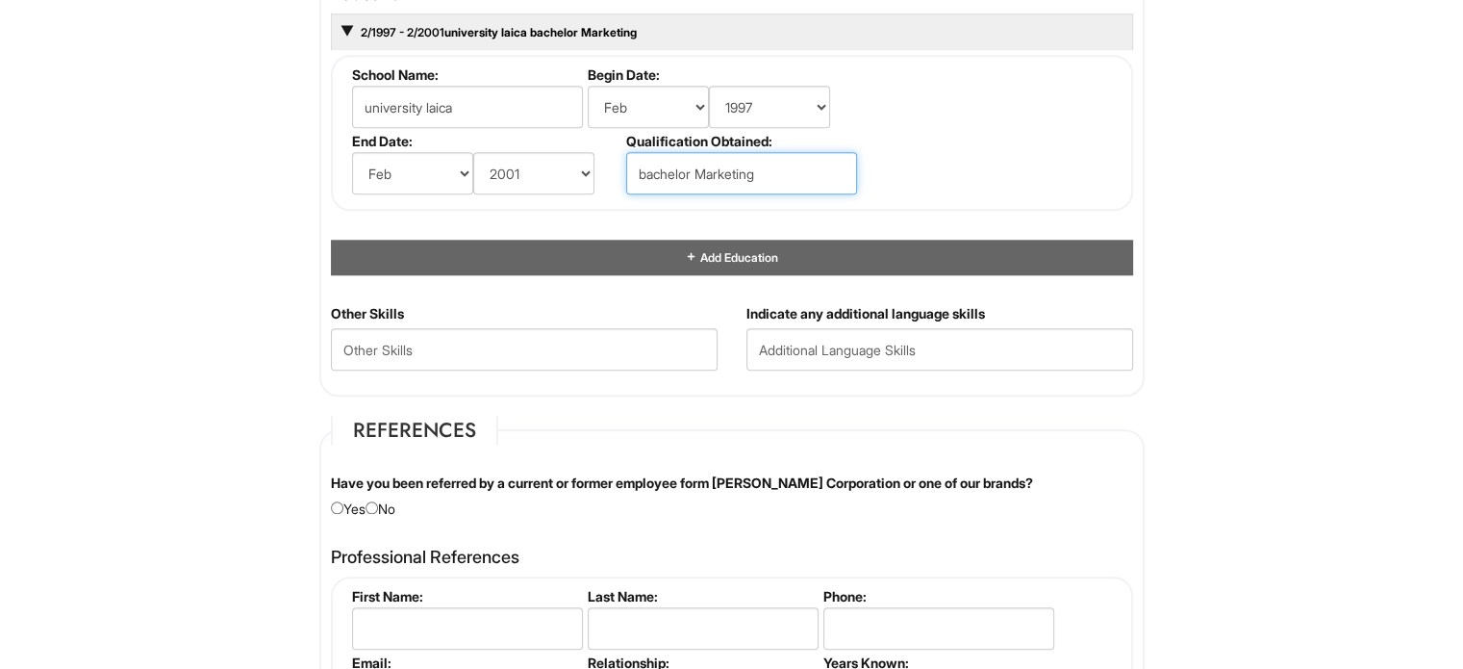
type input "bachelor Marketing"
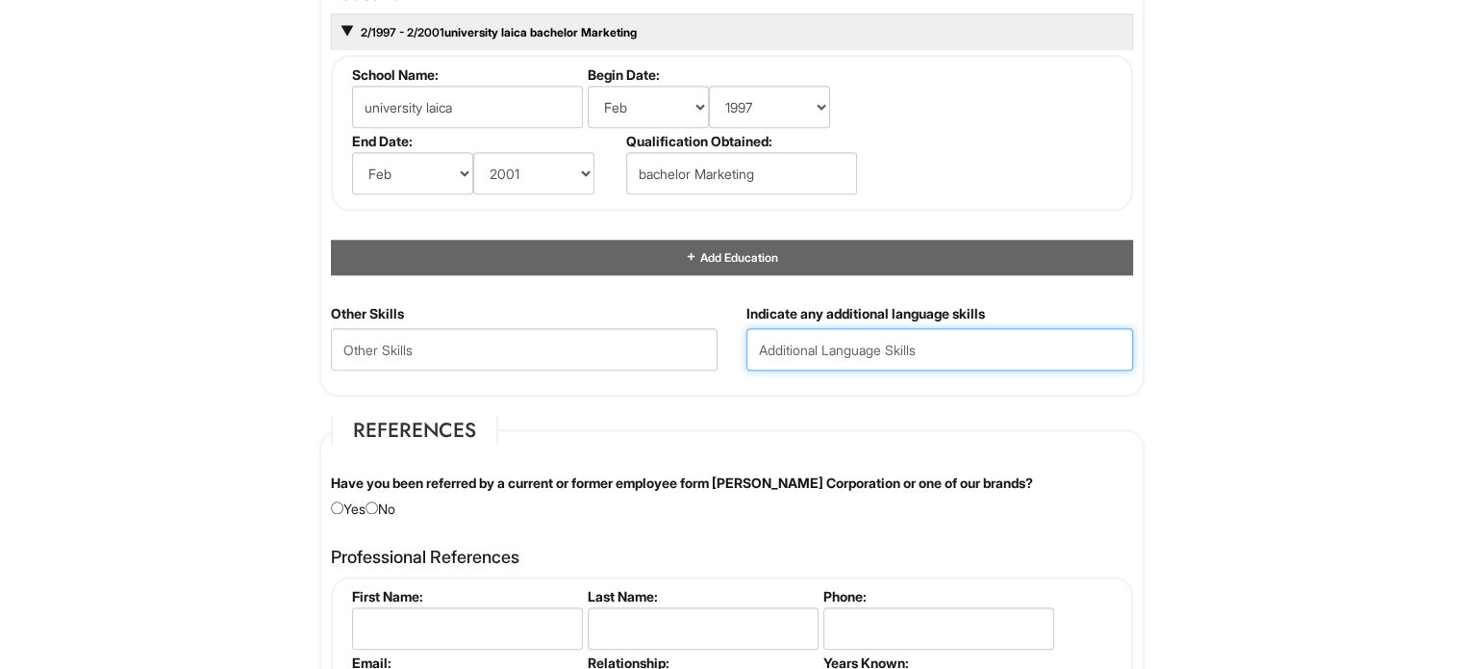
click at [938, 347] on input "text" at bounding box center [939, 349] width 387 height 42
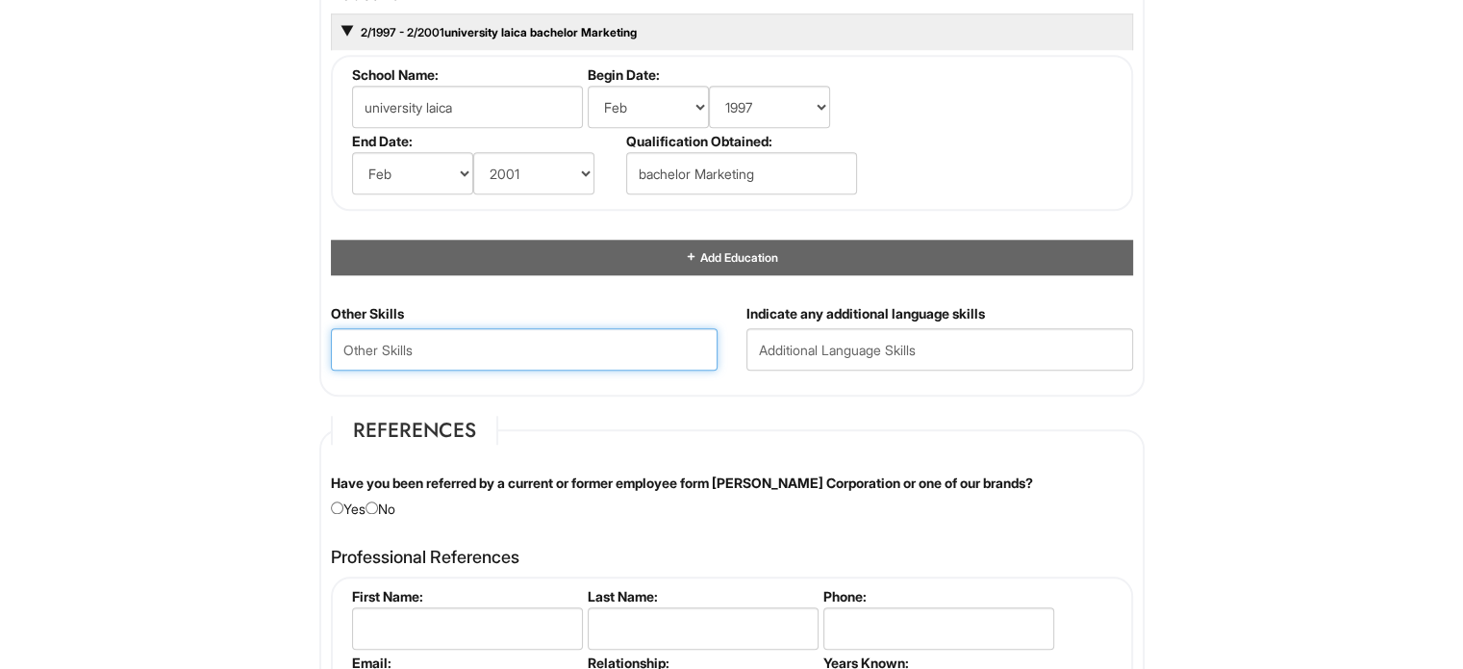
click at [563, 346] on Skills "text" at bounding box center [524, 349] width 387 height 42
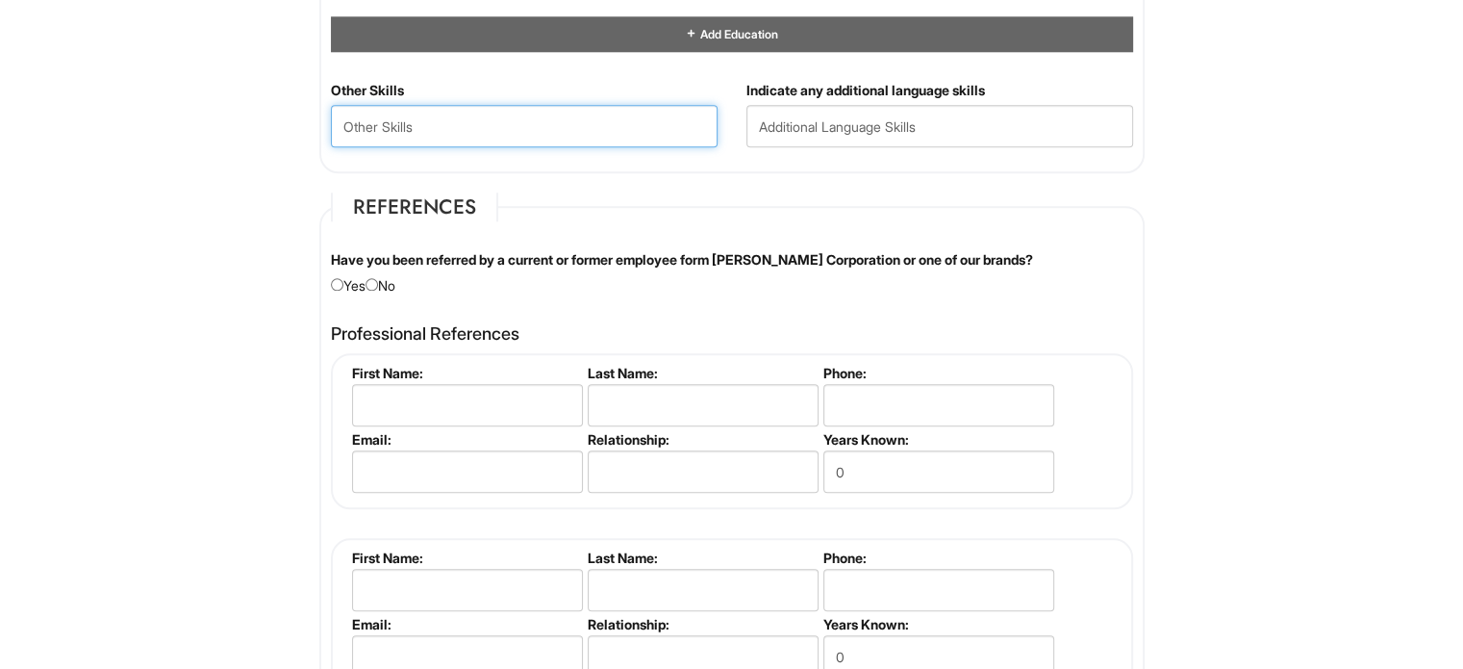
scroll to position [2107, 0]
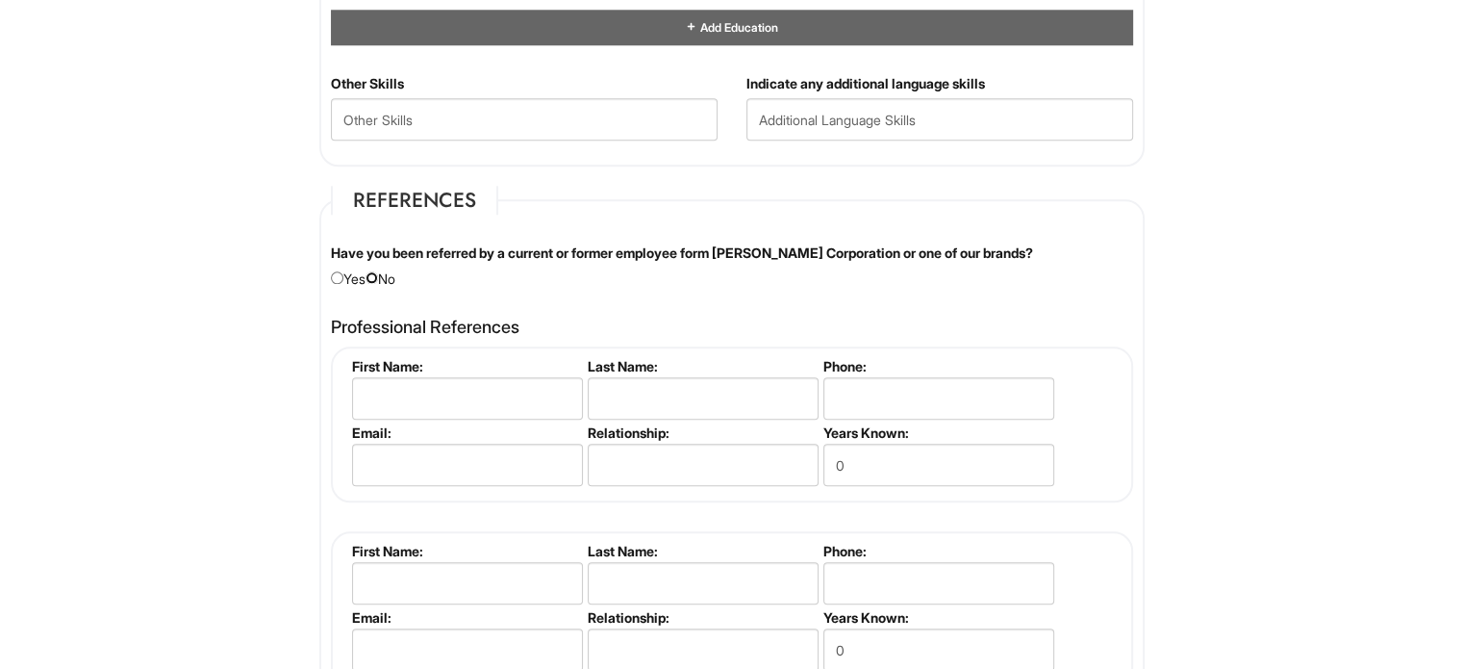
click at [378, 271] on input "radio" at bounding box center [372, 277] width 13 height 13
radio input "true"
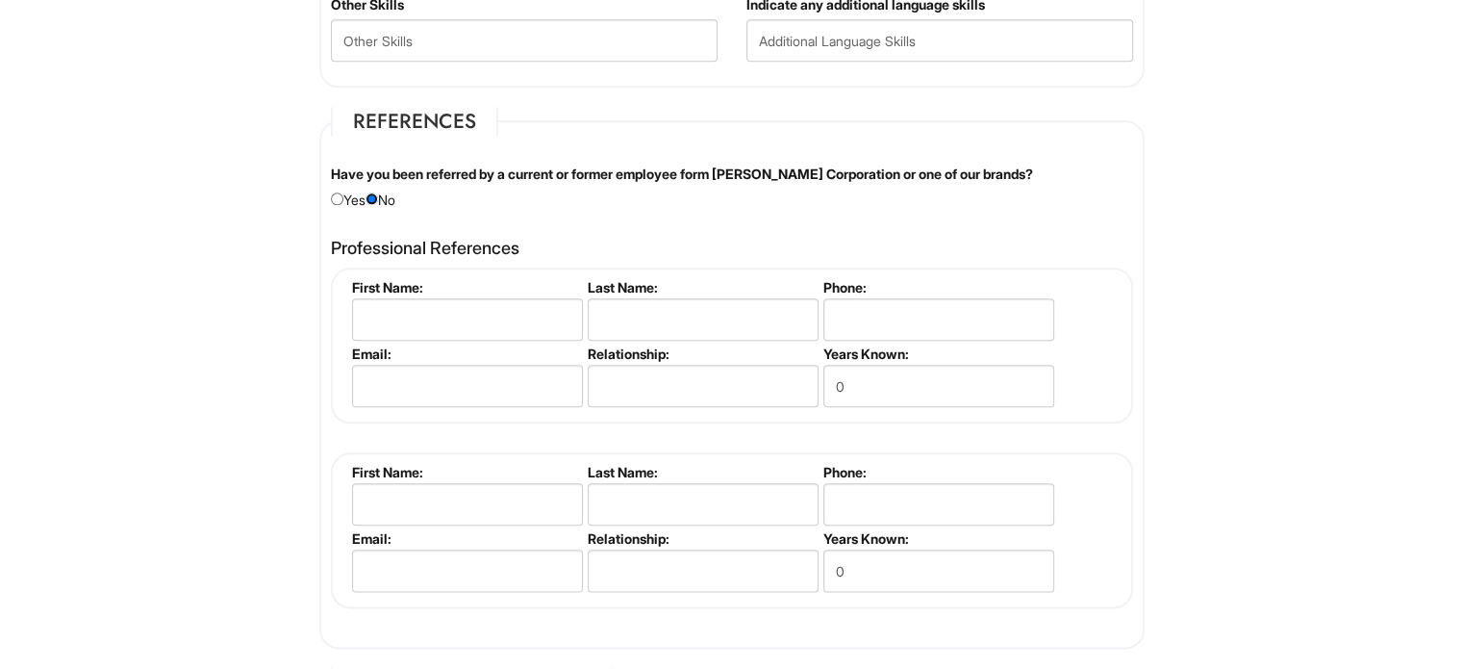
scroll to position [2173, 0]
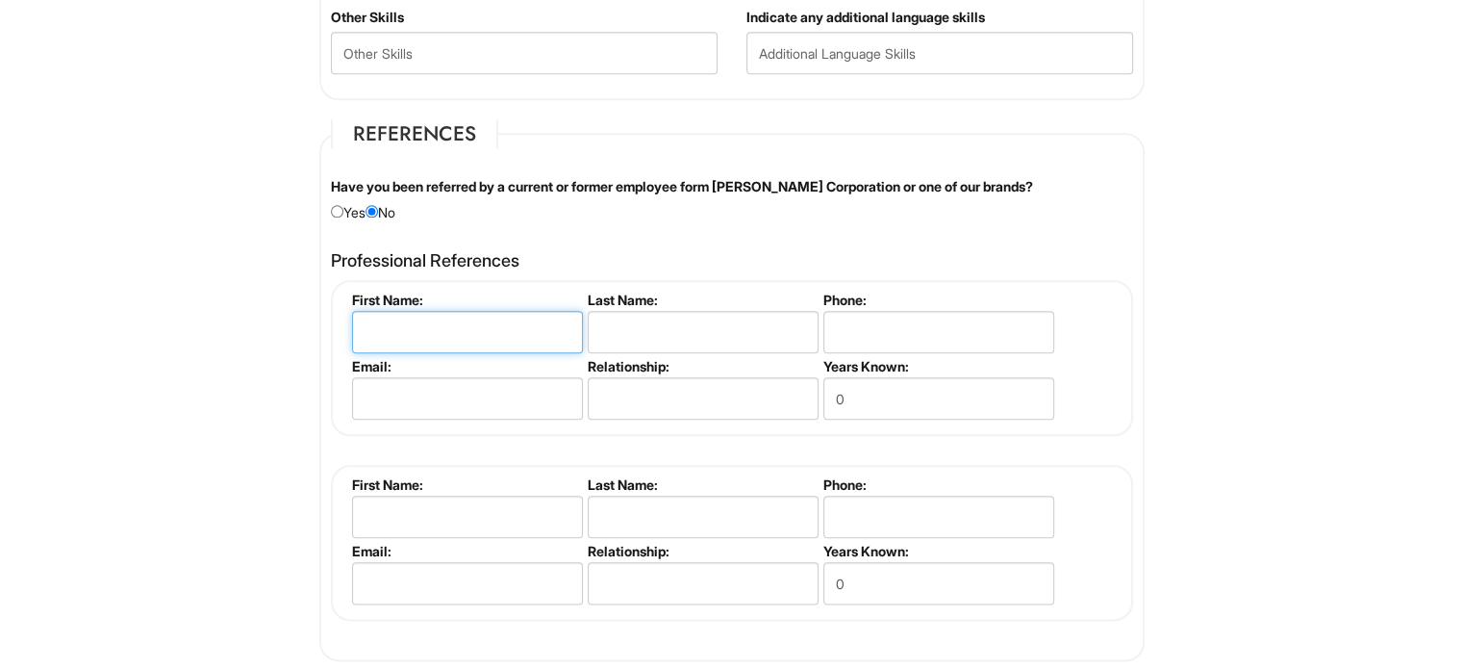
click at [513, 329] on input "text" at bounding box center [467, 332] width 231 height 42
type input "Emilio"
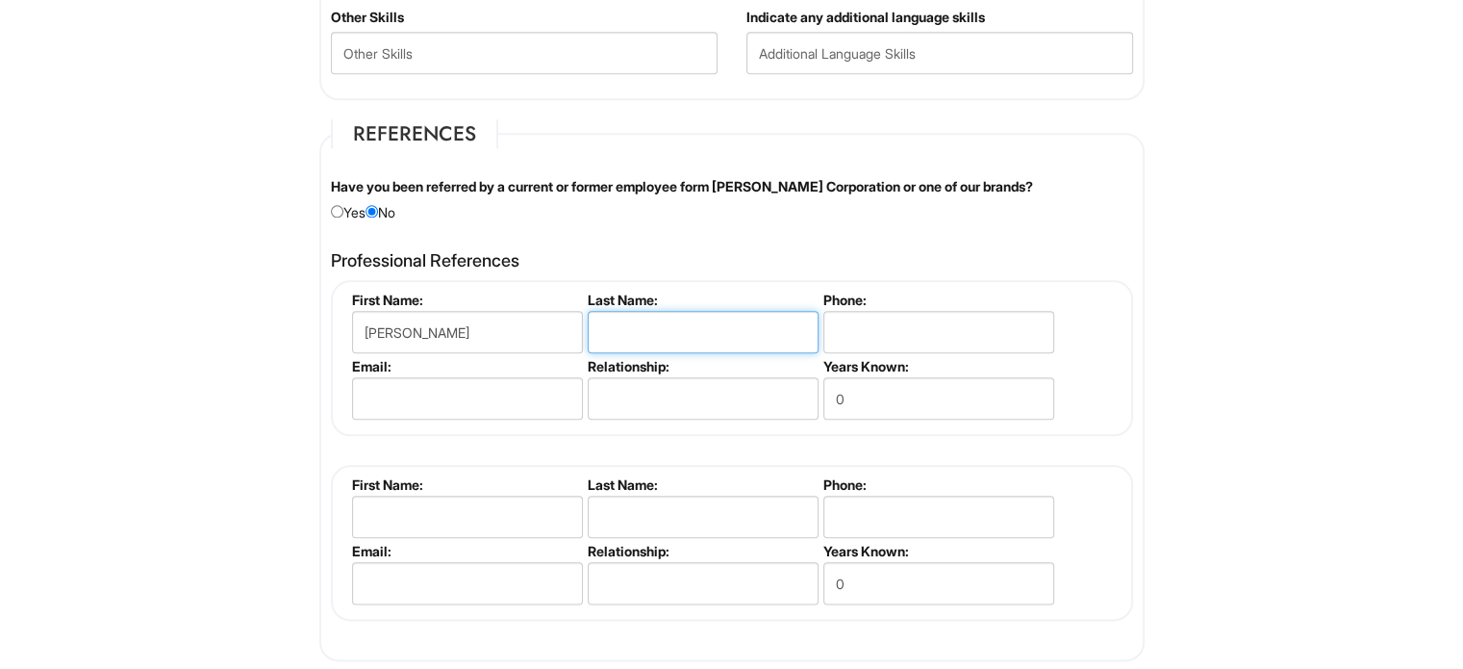
click at [746, 320] on input "text" at bounding box center [703, 332] width 231 height 42
type input "Polanco"
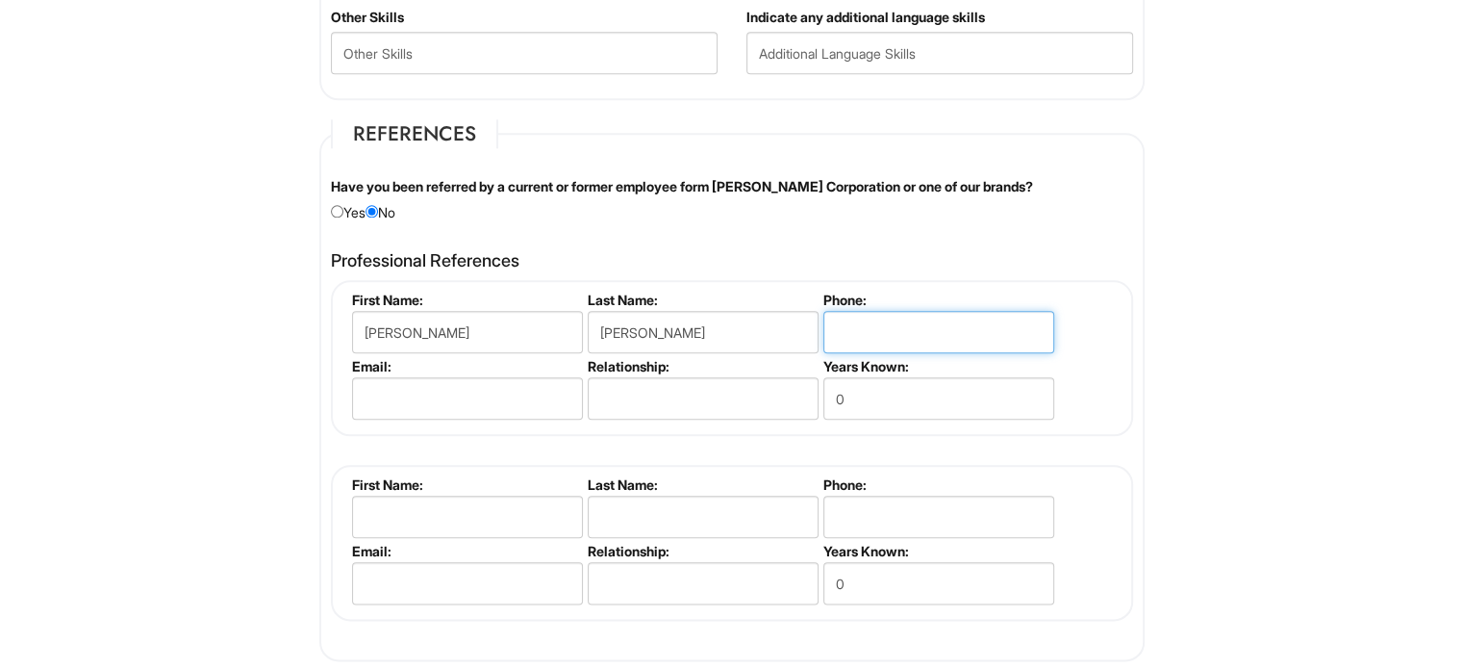
click at [913, 316] on input "tel" at bounding box center [938, 332] width 231 height 42
type input "407 7808949"
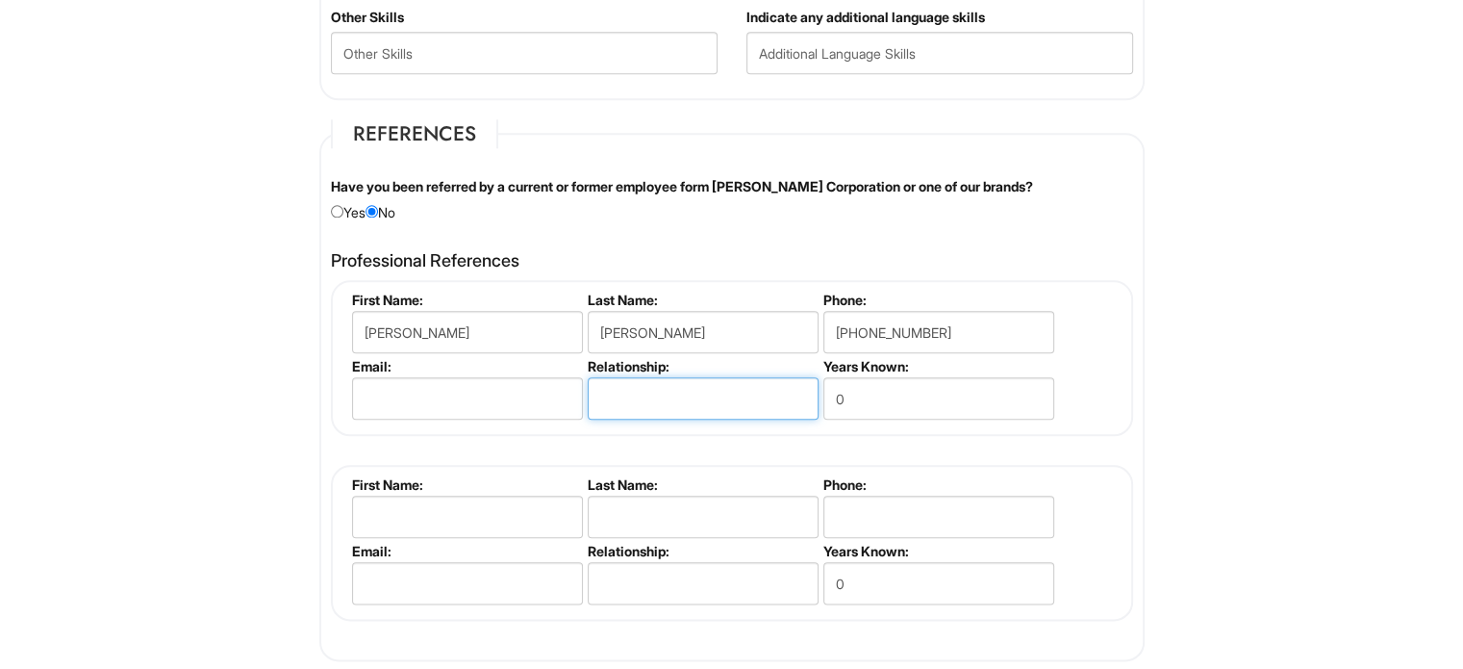
click at [657, 399] on input "text" at bounding box center [703, 398] width 231 height 42
type input "s"
click at [646, 388] on input "BOSS store Manager" at bounding box center [703, 398] width 231 height 42
type input "BOSS Store Manager"
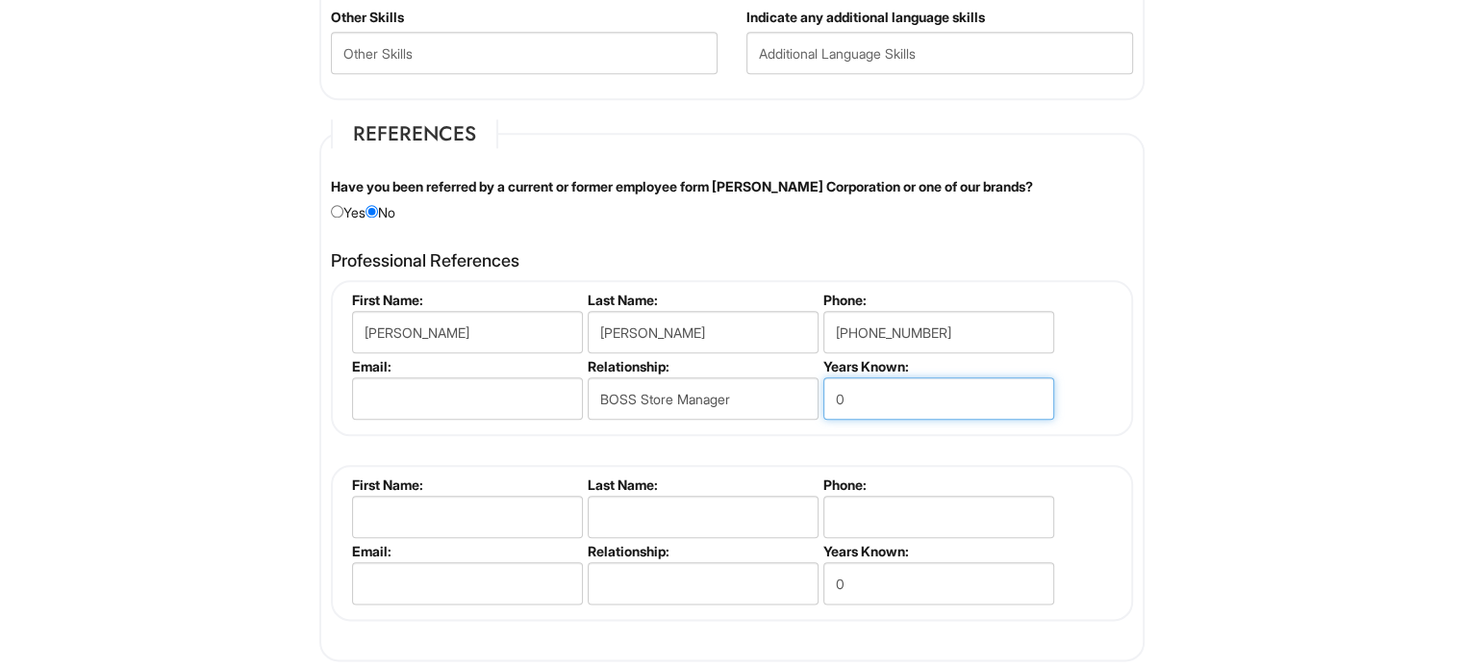
click at [872, 388] on input "0" at bounding box center [938, 398] width 231 height 42
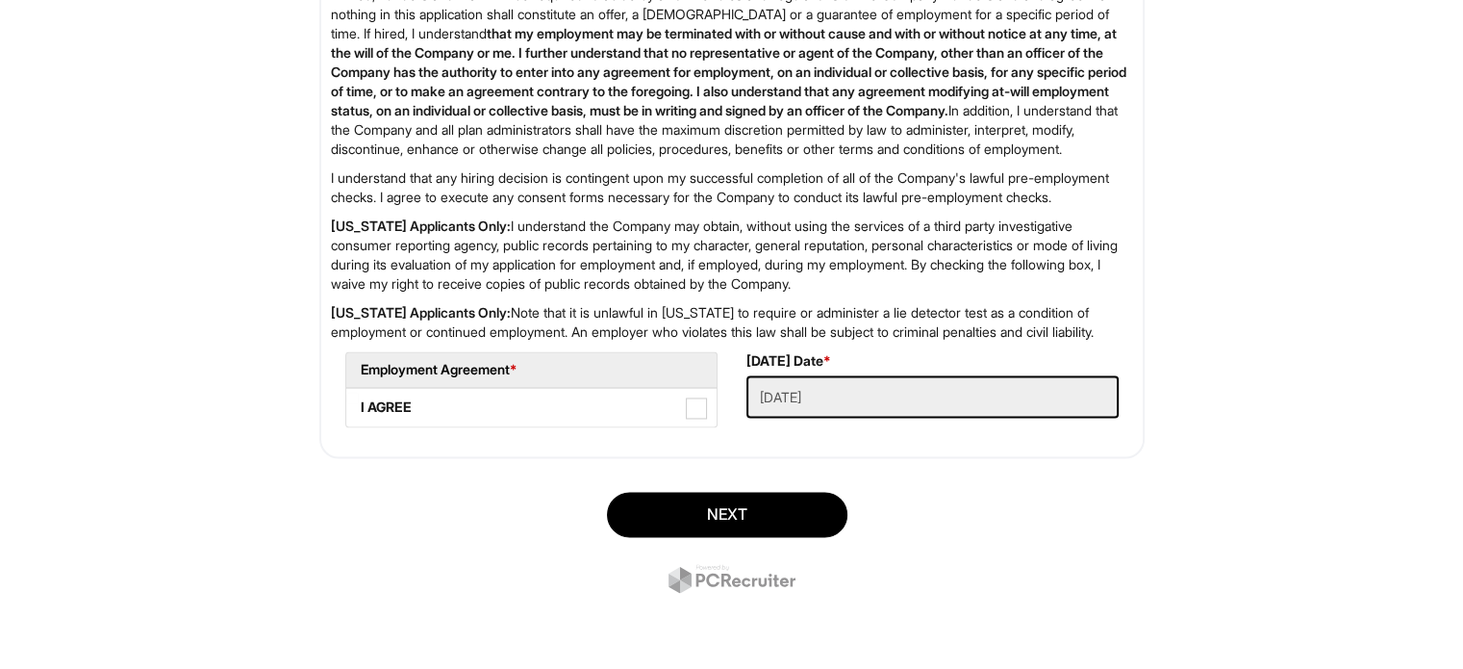
scroll to position [3155, 0]
type input "3"
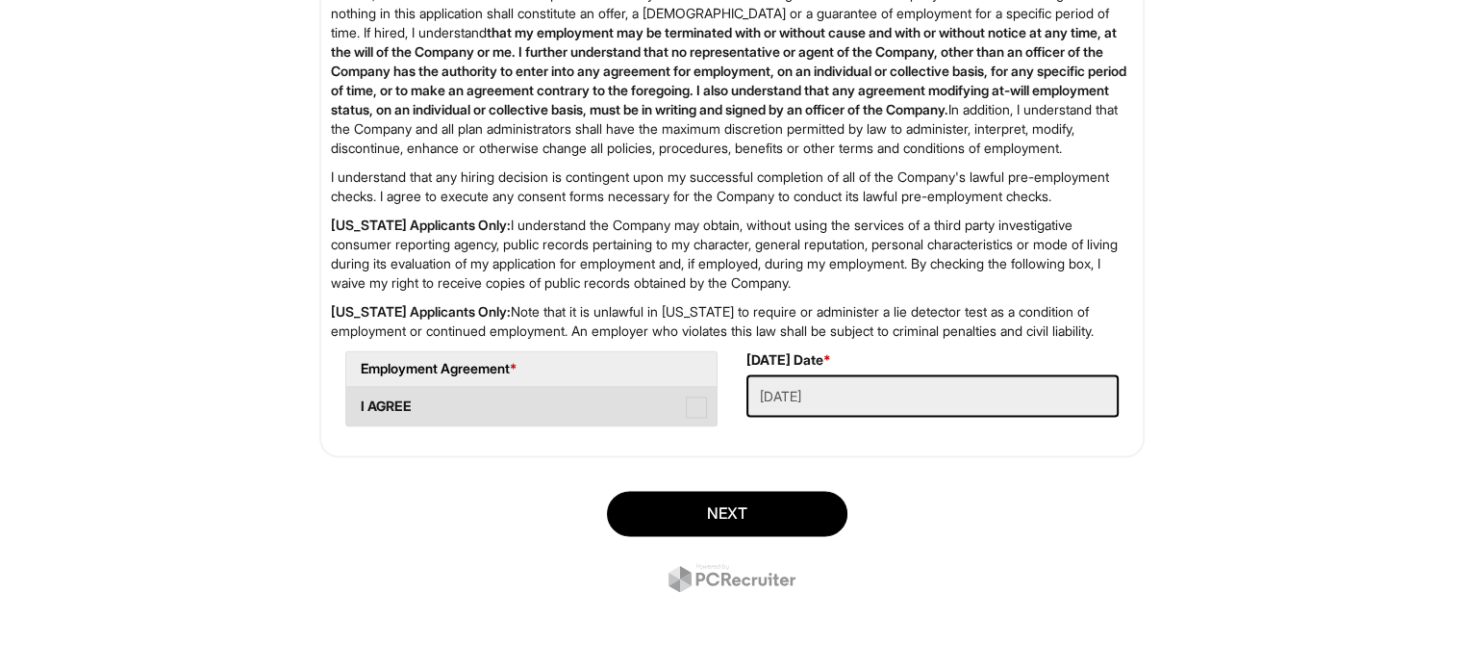
click at [703, 413] on span at bounding box center [696, 406] width 21 height 21
click at [359, 403] on AGREE "I AGREE" at bounding box center [352, 397] width 13 height 13
checkbox AGREE "true"
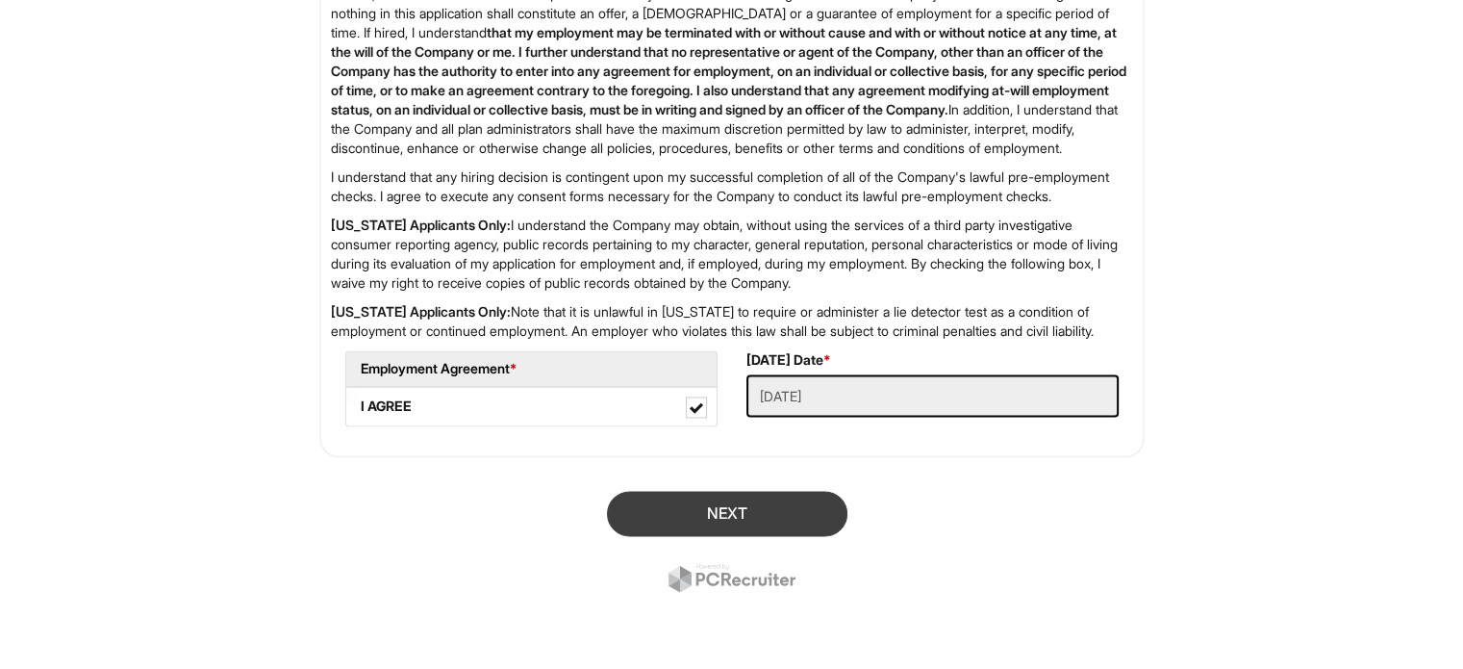
click at [800, 513] on button "Next" at bounding box center [727, 513] width 240 height 45
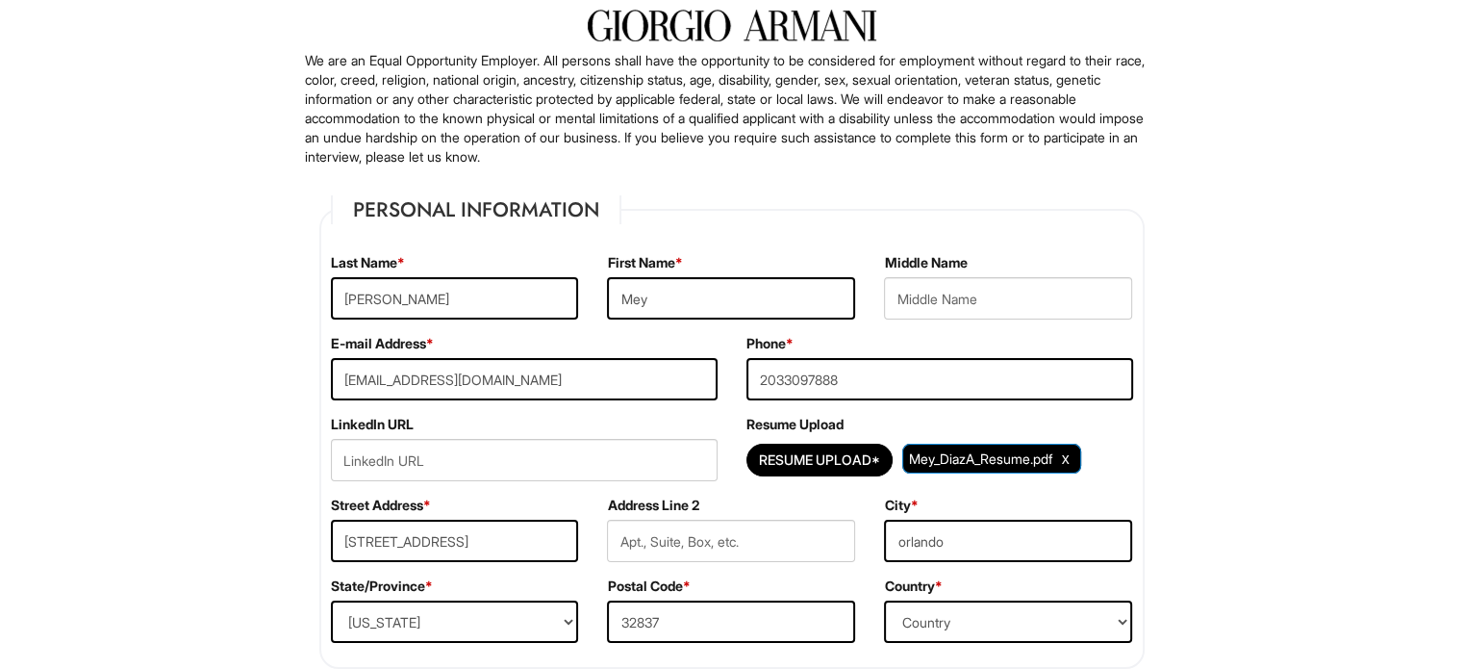
scroll to position [216, 0]
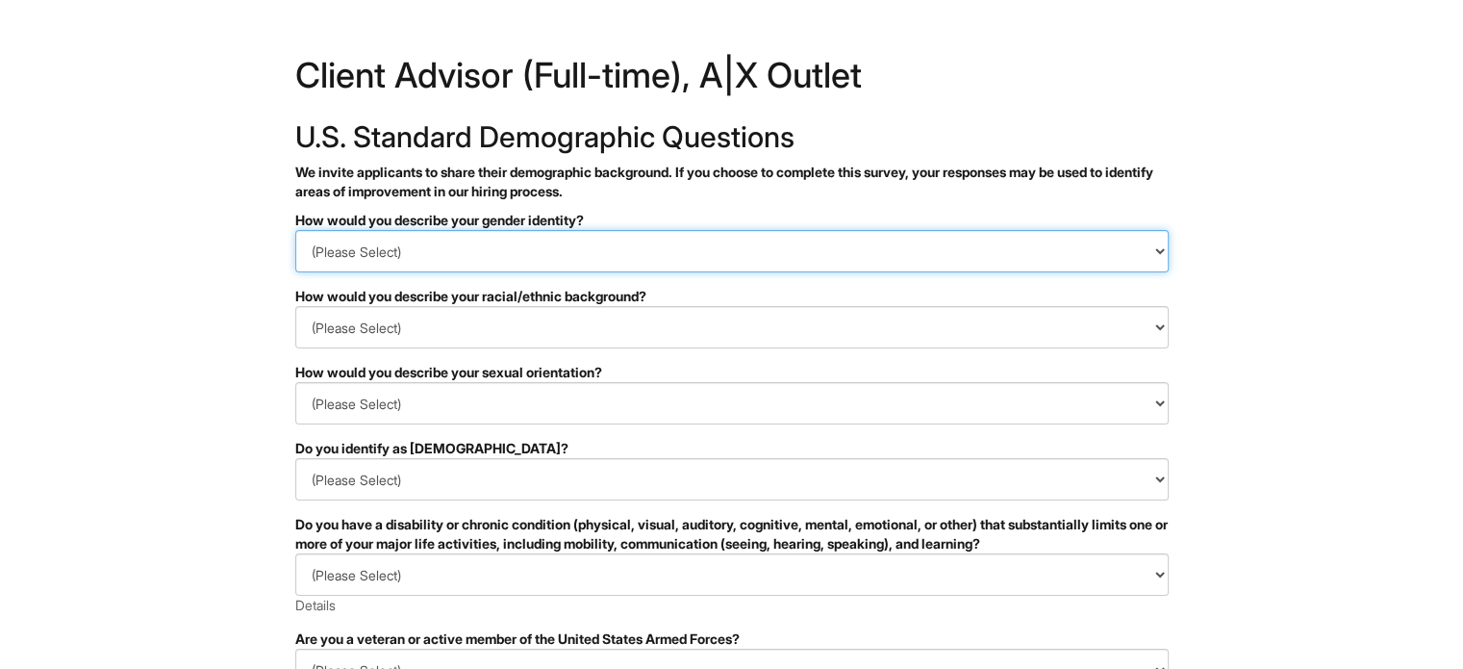
click at [1131, 246] on select "(Please Select) Man Woman [DEMOGRAPHIC_DATA] I prefer to self-describe I don't …" at bounding box center [731, 251] width 873 height 42
select select "Woman"
click at [295, 230] on select "(Please Select) Man Woman [DEMOGRAPHIC_DATA] I prefer to self-describe I don't …" at bounding box center [731, 251] width 873 height 42
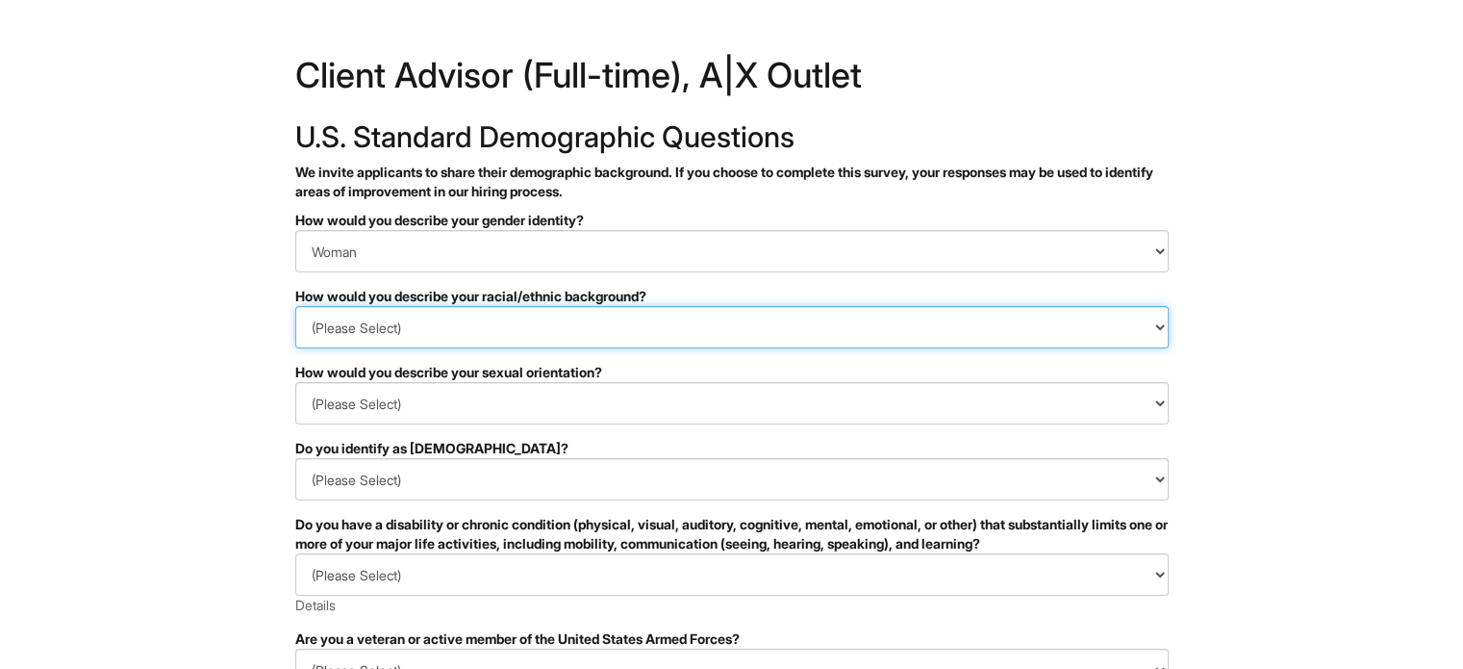
click at [1144, 325] on select "(Please Select) [DEMOGRAPHIC_DATA] or of [DEMOGRAPHIC_DATA] descent [DEMOGRAPHI…" at bounding box center [731, 327] width 873 height 42
select select "Hispanic, Latinx or of Spanish Origin"
click at [295, 306] on select "(Please Select) [DEMOGRAPHIC_DATA] or of [DEMOGRAPHIC_DATA] descent [DEMOGRAPHI…" at bounding box center [731, 327] width 873 height 42
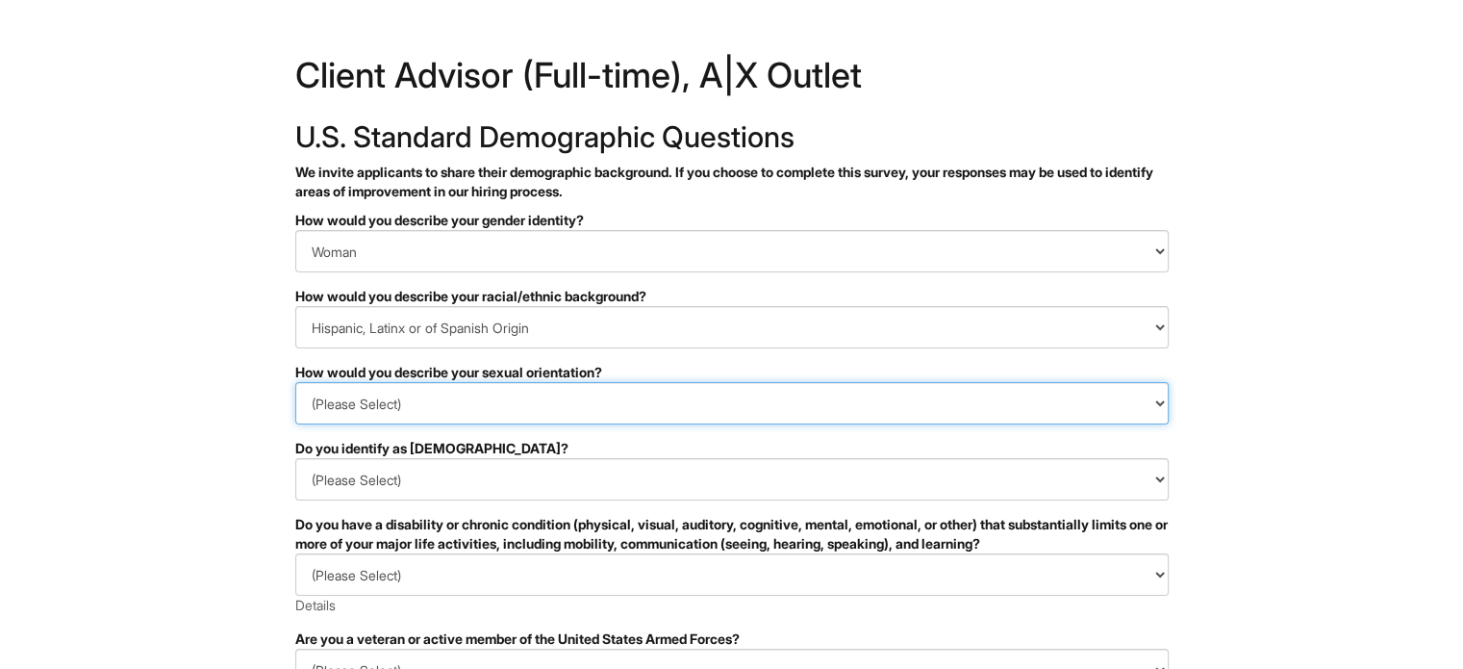
click at [1131, 404] on select "(Please Select) [DEMOGRAPHIC_DATA] [DEMOGRAPHIC_DATA] and/or [DEMOGRAPHIC_DATA]…" at bounding box center [731, 403] width 873 height 42
select select "[DEMOGRAPHIC_DATA]"
click at [295, 382] on select "(Please Select) [DEMOGRAPHIC_DATA] [DEMOGRAPHIC_DATA] and/or [DEMOGRAPHIC_DATA]…" at bounding box center [731, 403] width 873 height 42
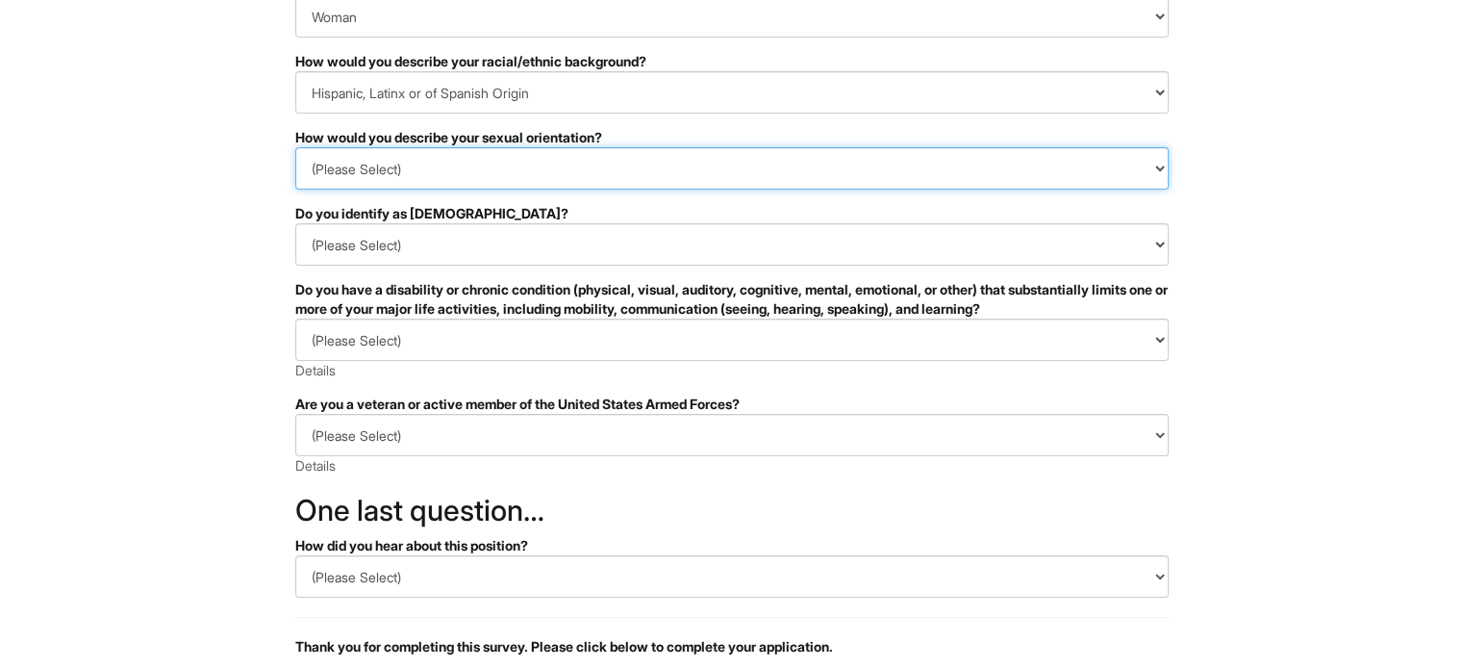
scroll to position [242, 0]
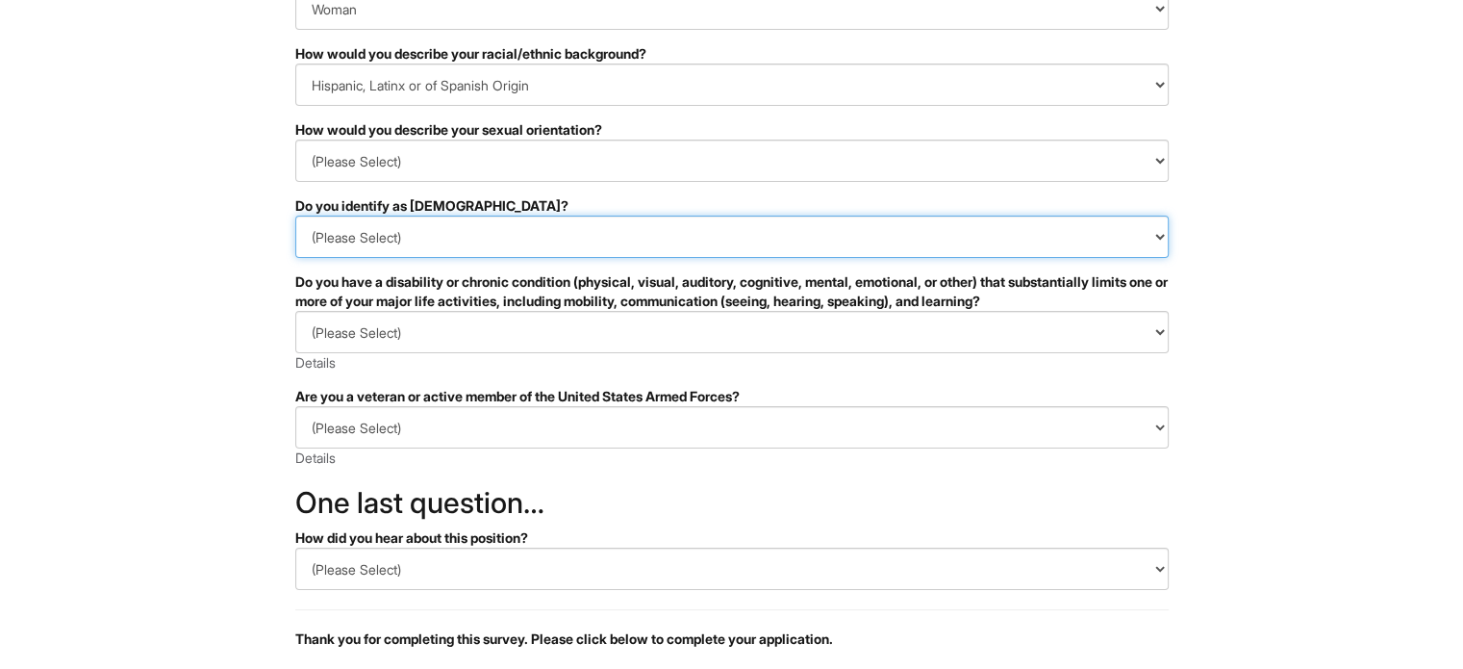
click at [709, 228] on select "(Please Select) Yes No I prefer to self-describe I don't wish to answer" at bounding box center [731, 236] width 873 height 42
select select "No"
click at [295, 215] on select "(Please Select) Yes No I prefer to self-describe I don't wish to answer" at bounding box center [731, 236] width 873 height 42
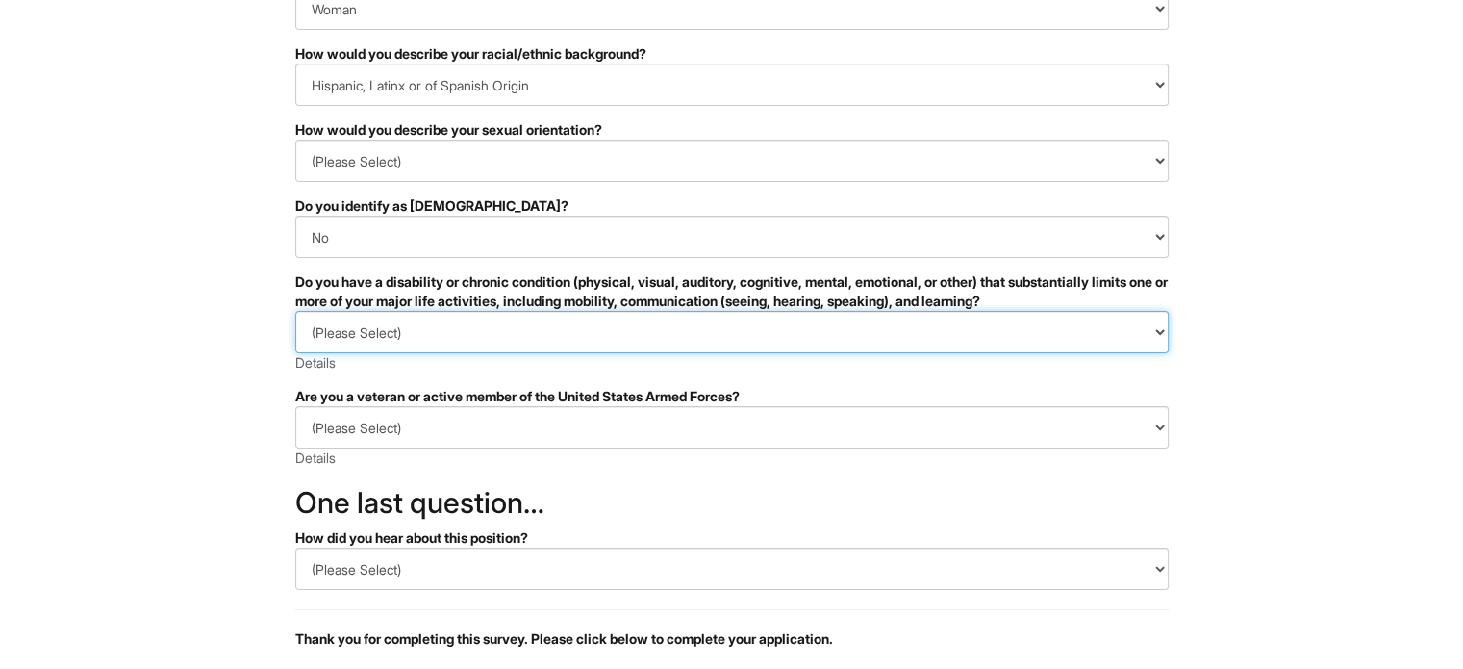
click at [1153, 339] on select "(Please Select) YES, I HAVE A DISABILITY (or previously had a disability) NO, I…" at bounding box center [731, 332] width 873 height 42
select select "NO, I DON'T HAVE A DISABILITY"
click at [295, 311] on select "(Please Select) YES, I HAVE A DISABILITY (or previously had a disability) NO, I…" at bounding box center [731, 332] width 873 height 42
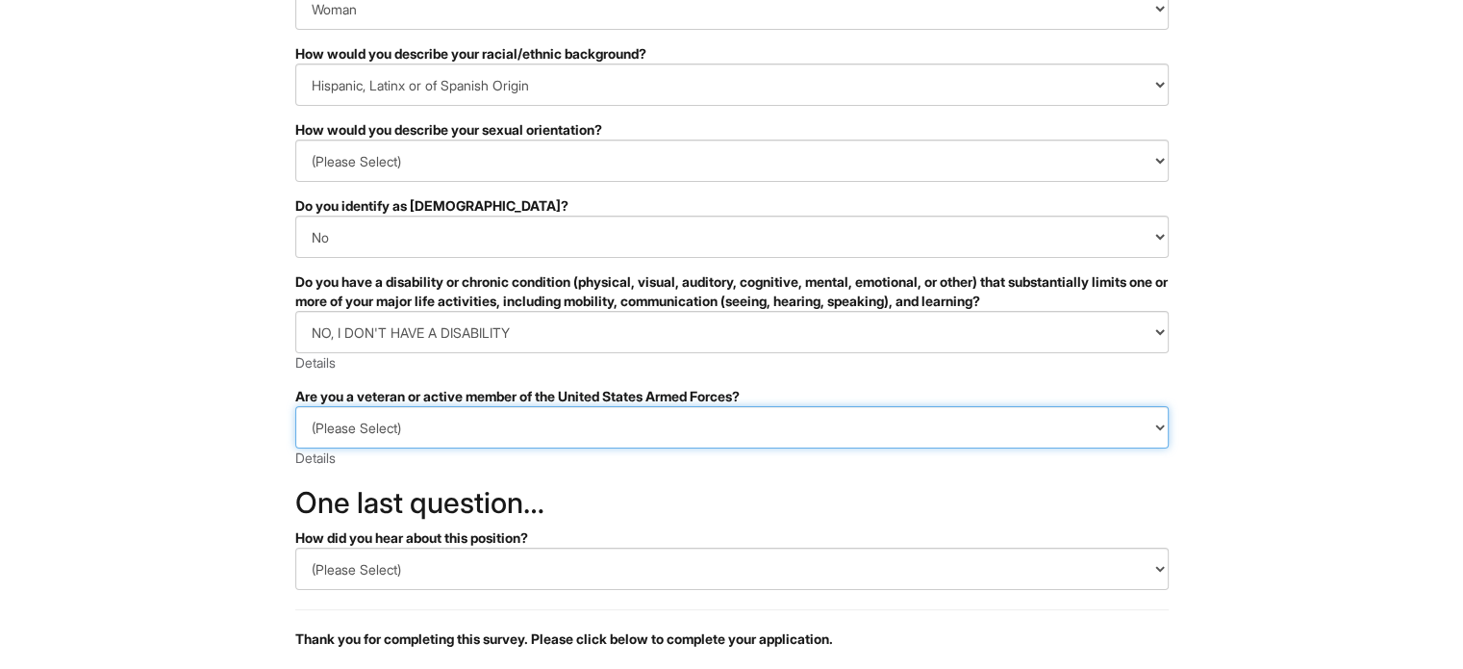
click at [1166, 421] on select "(Please Select) I IDENTIFY AS ONE OR MORE OF THE CLASSIFICATIONS OF PROTECTED V…" at bounding box center [731, 427] width 873 height 42
select select "I AM NOT A PROTECTED VETERAN"
click at [295, 406] on select "(Please Select) I IDENTIFY AS ONE OR MORE OF THE CLASSIFICATIONS OF PROTECTED V…" at bounding box center [731, 427] width 873 height 42
click at [685, 423] on select "(Please Select) I IDENTIFY AS ONE OR MORE OF THE CLASSIFICATIONS OF PROTECTED V…" at bounding box center [731, 427] width 873 height 42
click at [295, 406] on select "(Please Select) I IDENTIFY AS ONE OR MORE OF THE CLASSIFICATIONS OF PROTECTED V…" at bounding box center [731, 427] width 873 height 42
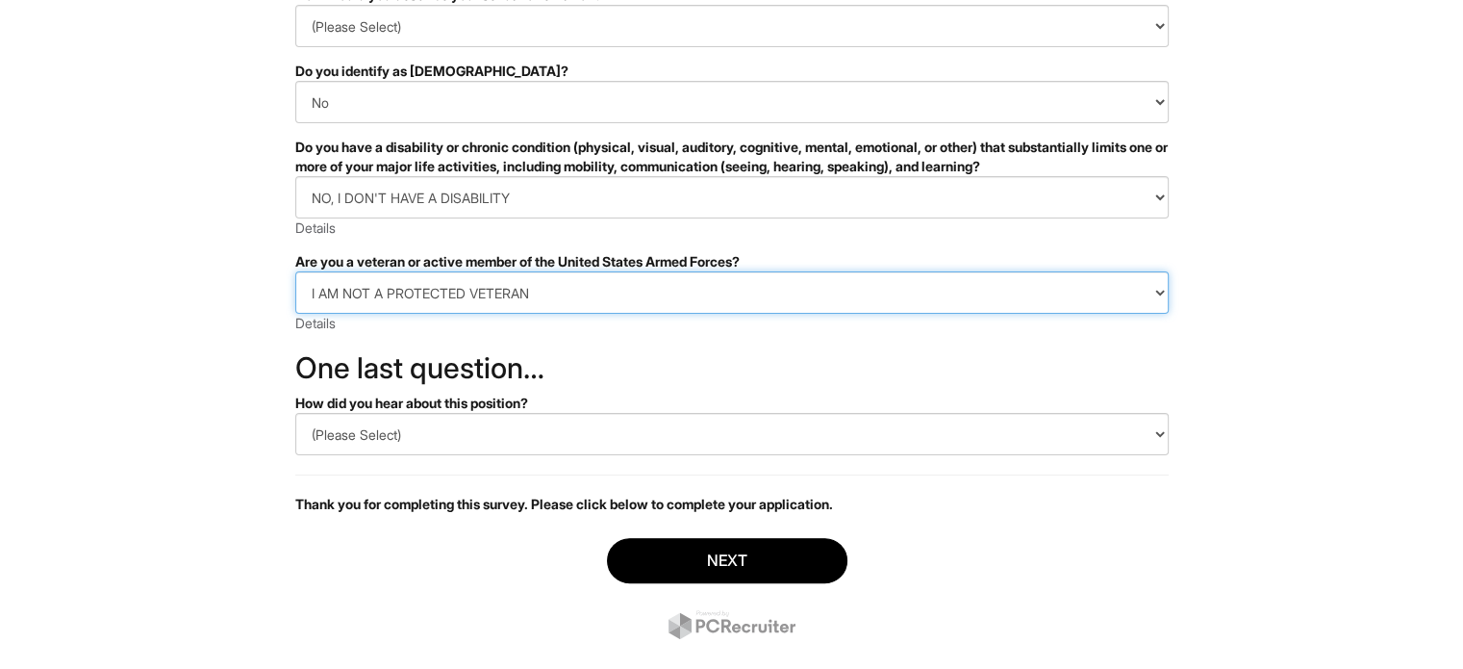
scroll to position [414, 0]
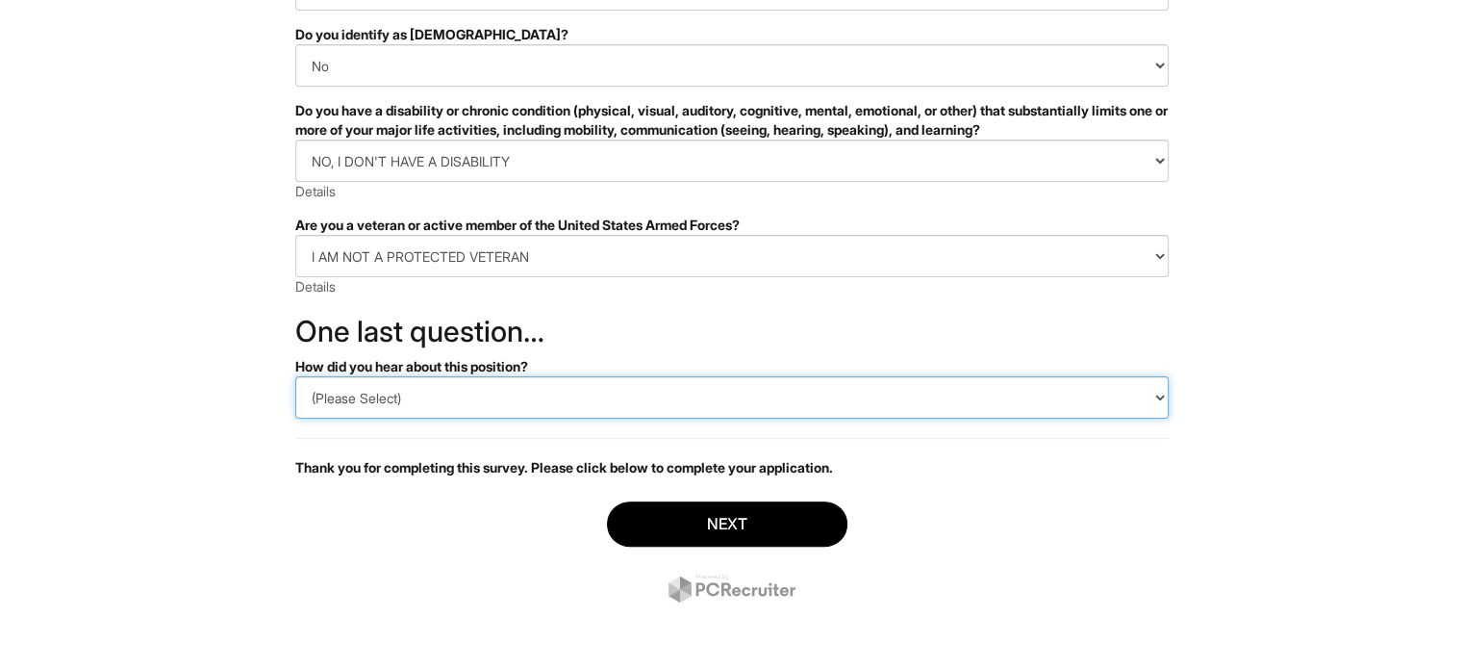
click at [386, 409] on select "(Please Select) CareerBuilder Indeed LinkedIn Monster Referral Other" at bounding box center [731, 397] width 873 height 42
select select "CareerBuilder"
click at [295, 376] on select "(Please Select) CareerBuilder Indeed LinkedIn Monster Referral Other" at bounding box center [731, 397] width 873 height 42
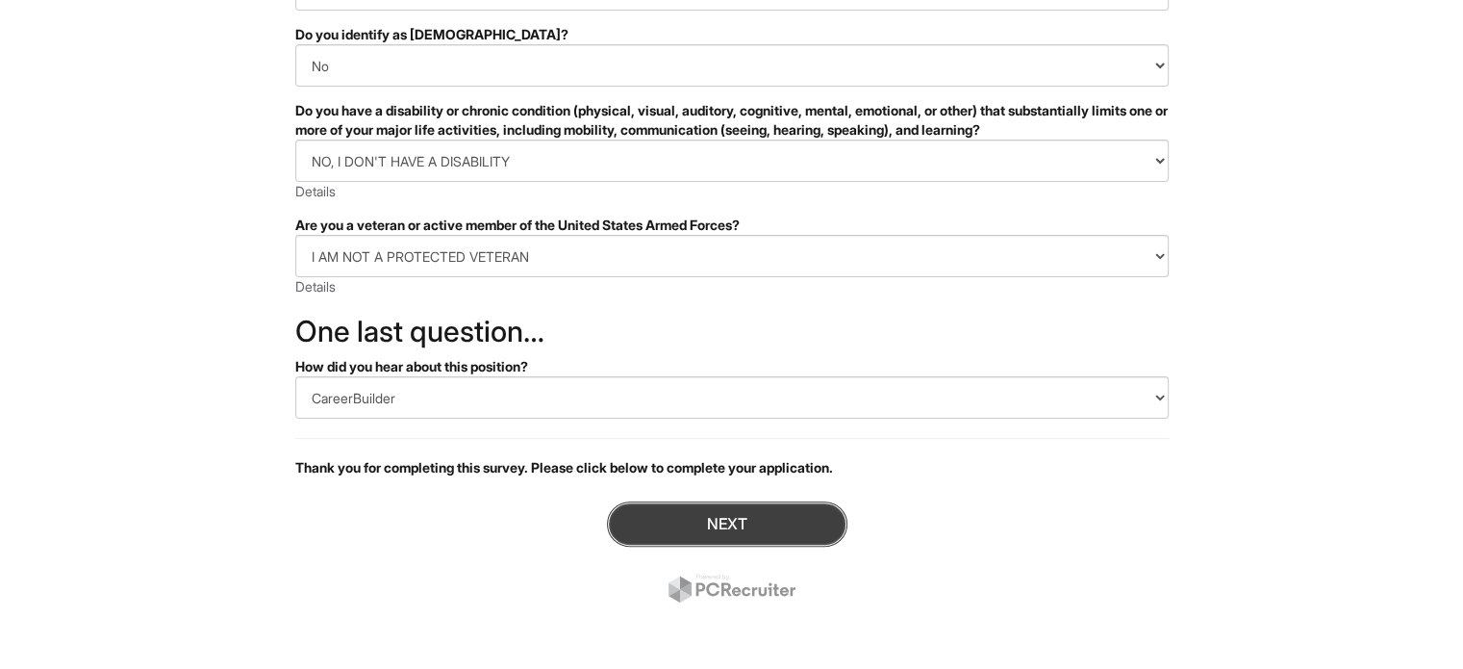
click at [699, 518] on button "Next" at bounding box center [727, 523] width 240 height 45
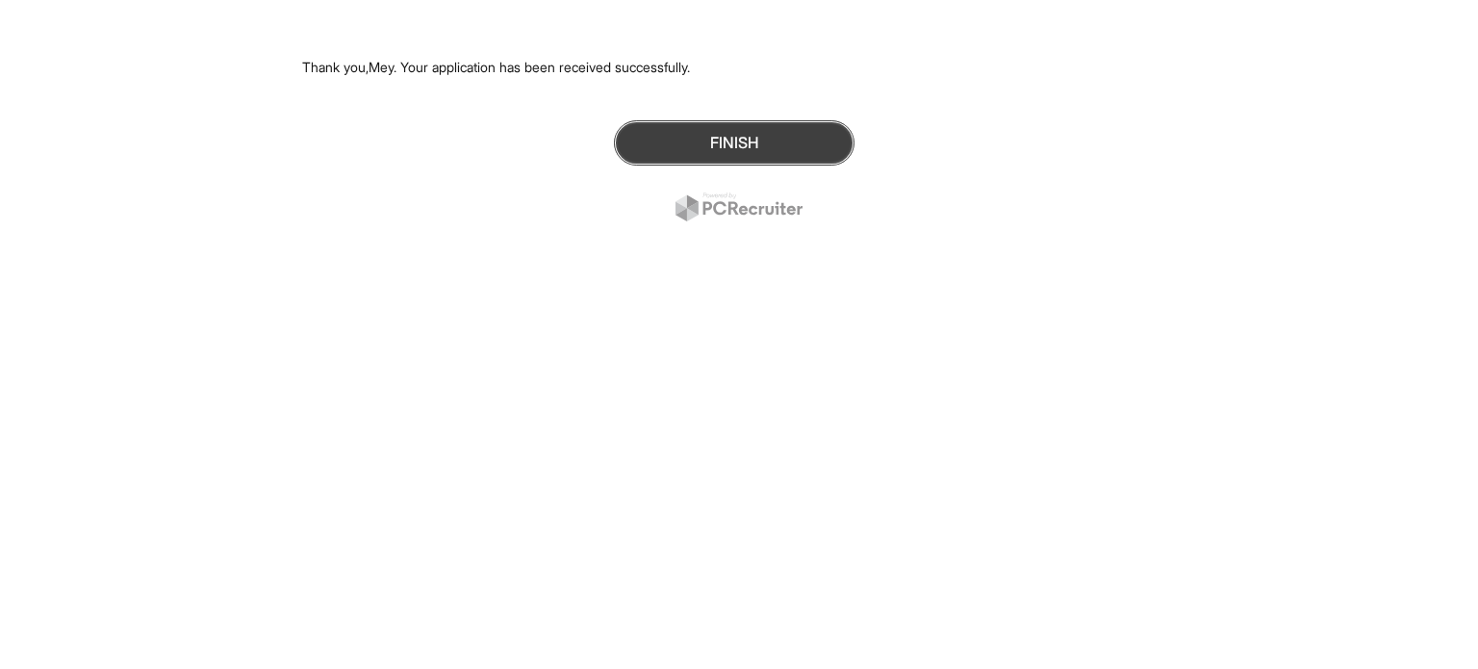
click at [697, 153] on button "Finish" at bounding box center [734, 142] width 240 height 45
